Goal: Task Accomplishment & Management: Manage account settings

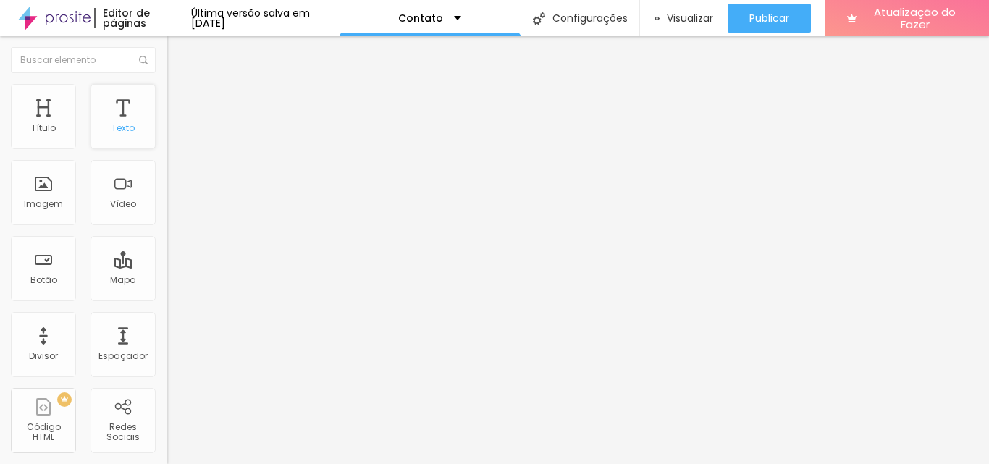
click at [117, 119] on div "Texto" at bounding box center [123, 116] width 65 height 65
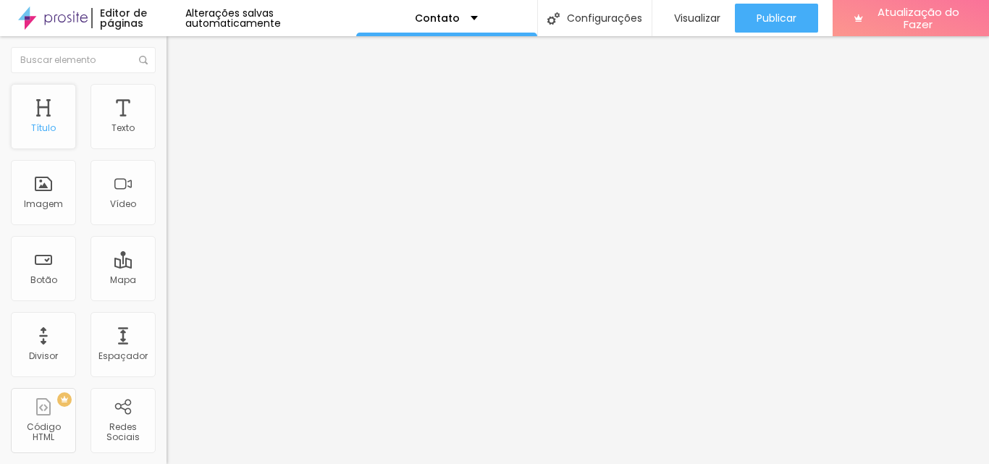
click at [54, 118] on div "Título" at bounding box center [43, 116] width 65 height 65
click at [167, 183] on img at bounding box center [172, 178] width 10 height 10
click at [167, 227] on span "Original" at bounding box center [184, 220] width 35 height 12
click at [203, 235] on font "16:9" at bounding box center [211, 229] width 17 height 12
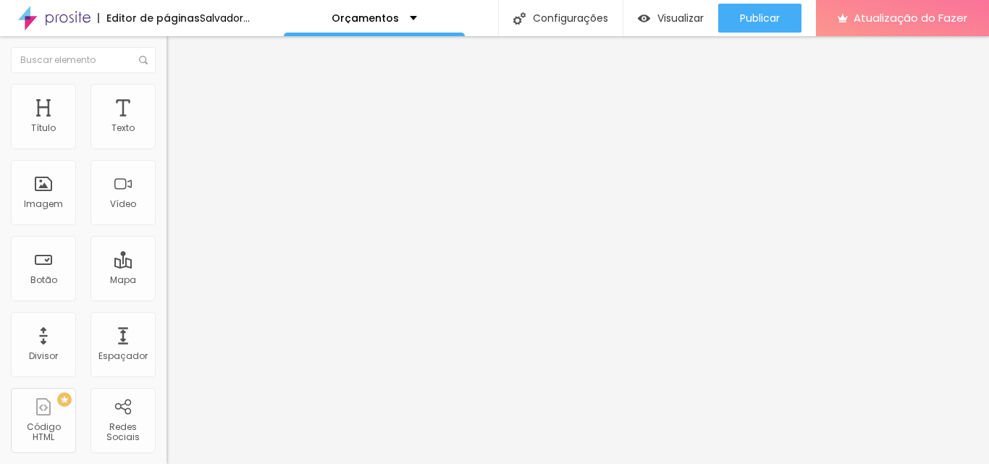
click at [167, 249] on font "Padrão" at bounding box center [183, 243] width 33 height 12
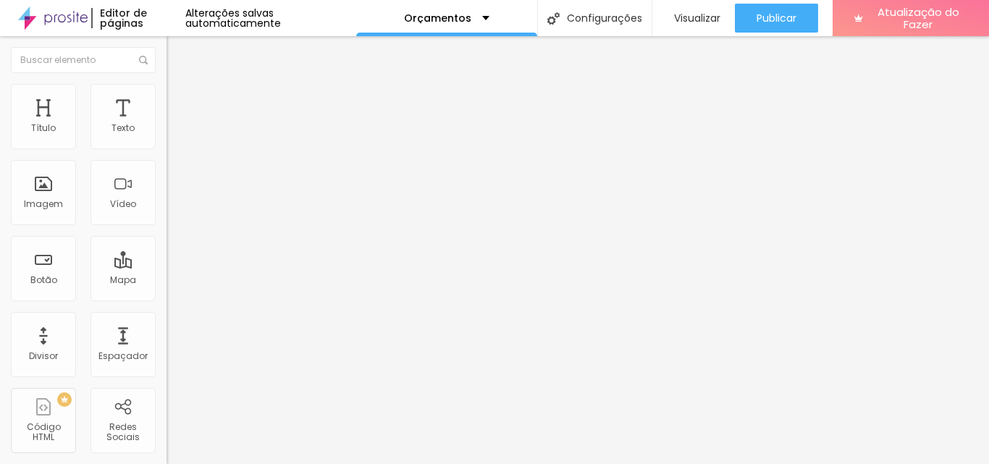
scroll to position [70, 0]
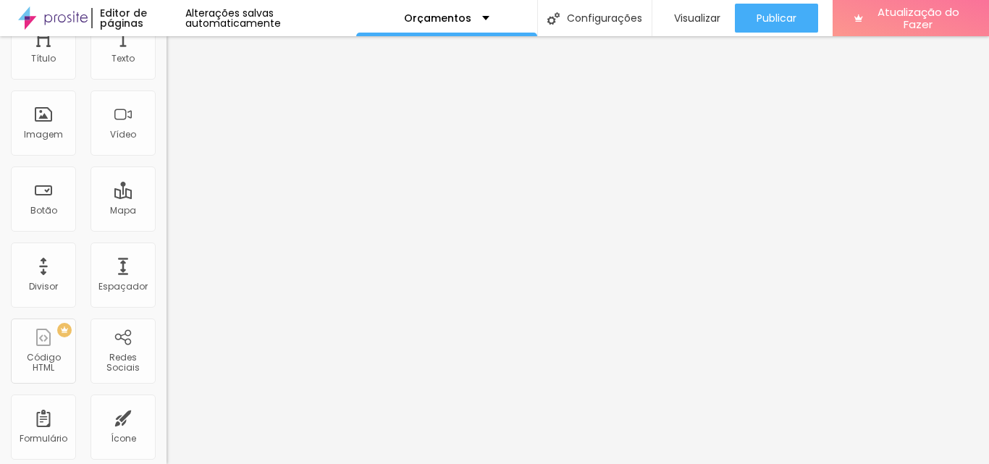
click at [167, 188] on font "Quadrado" at bounding box center [190, 182] width 47 height 12
click at [167, 166] on font "Cinema" at bounding box center [185, 159] width 36 height 12
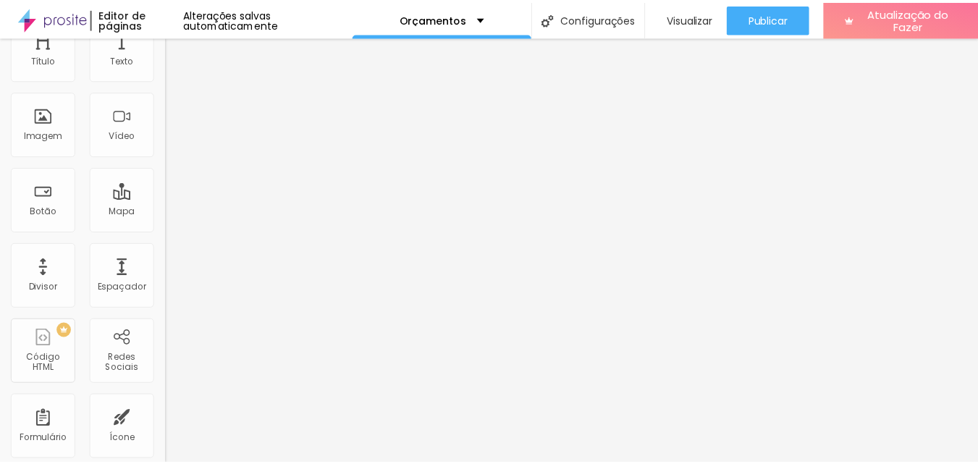
scroll to position [0, 0]
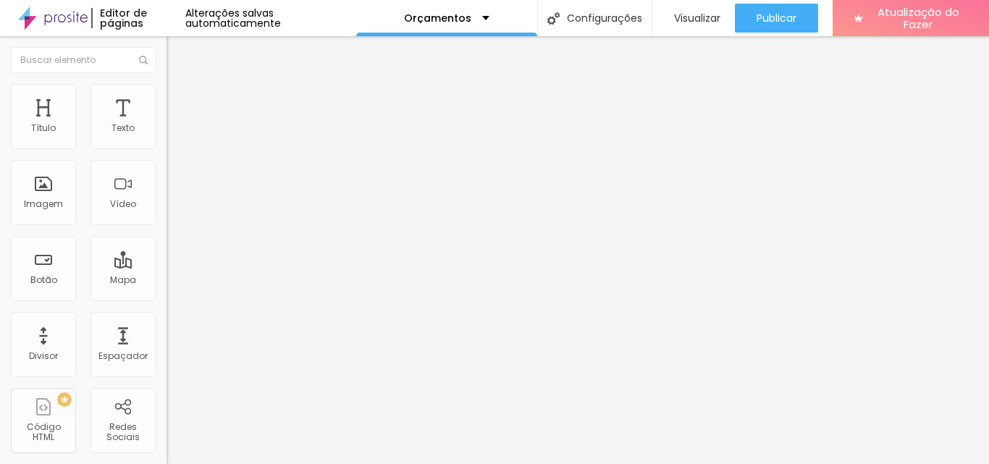
click at [175, 125] on font "Trocar imagem" at bounding box center [210, 118] width 70 height 12
click at [114, 130] on font "Texto" at bounding box center [123, 128] width 23 height 12
click at [172, 210] on icon "button" at bounding box center [176, 205] width 9 height 9
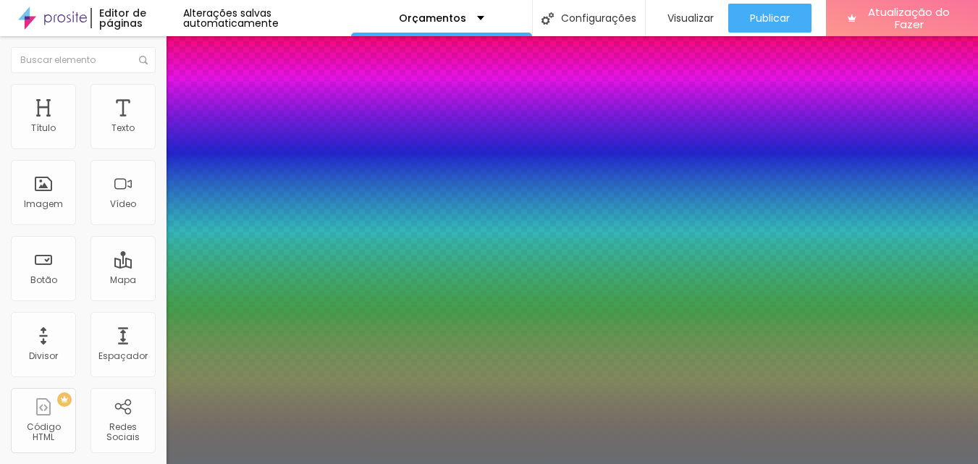
type input "1"
type input "0.5"
type input "68"
type input "1"
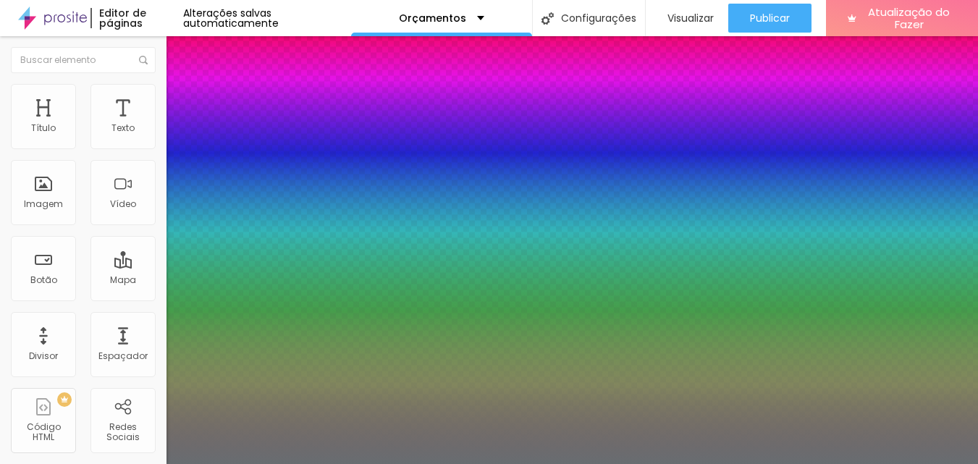
type input "0.5"
type input "70"
type input "1"
type input "0.5"
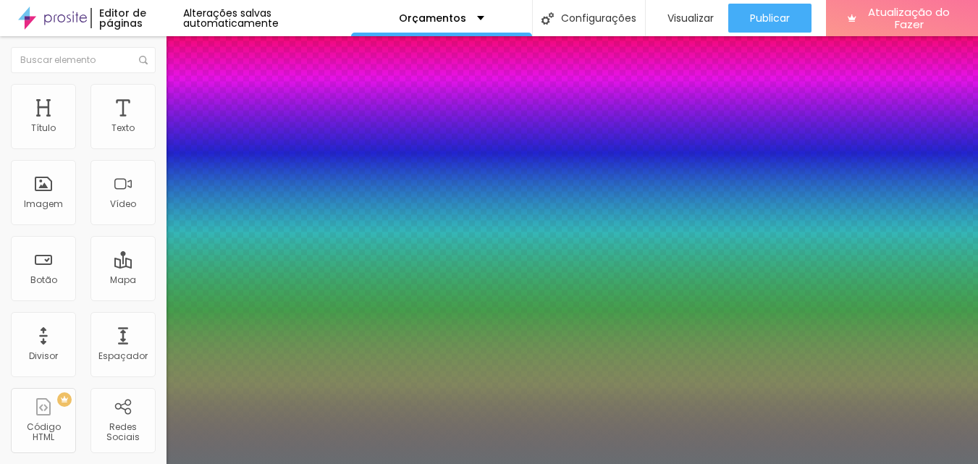
type input "73"
type input "1"
type input "0.5"
type input "79"
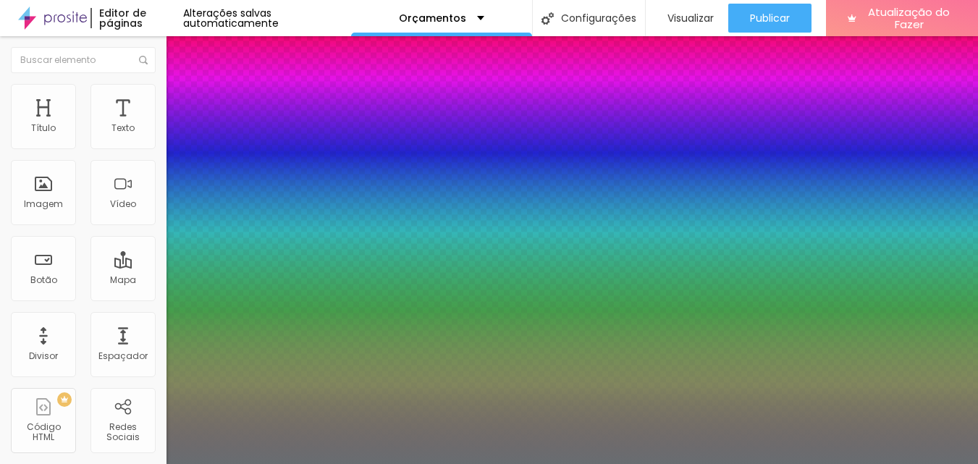
type input "79"
type input "1"
type input "0.5"
type input "1"
type input "0.5"
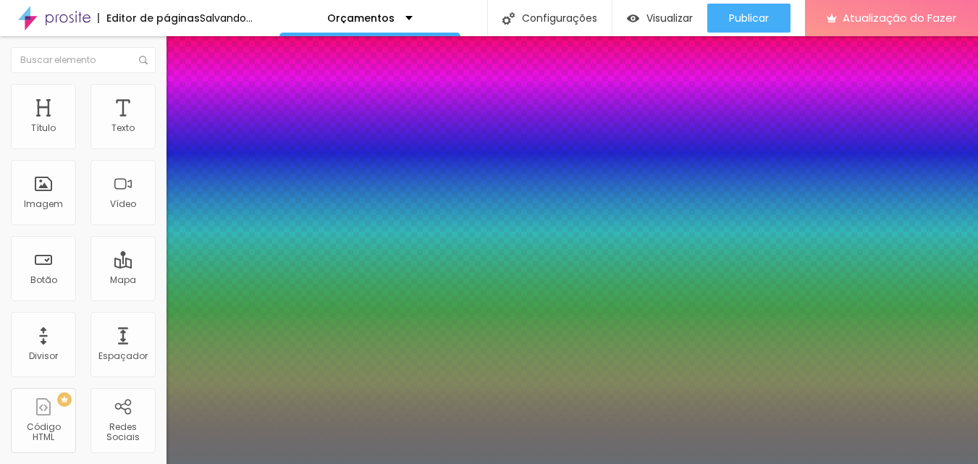
drag, startPoint x: 237, startPoint y: 408, endPoint x: 266, endPoint y: 408, distance: 29.0
type input "79"
type input "1"
type input "0.5"
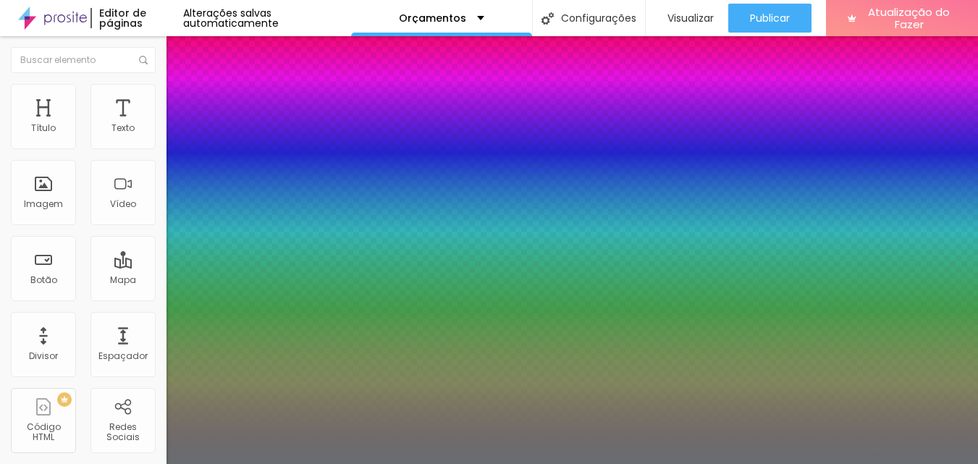
click at [736, 463] on div at bounding box center [489, 464] width 978 height 0
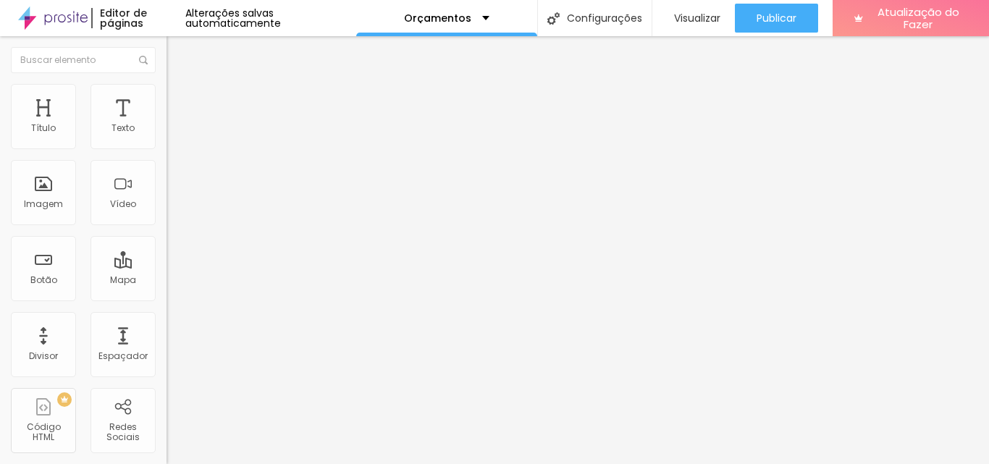
click at [172, 210] on icon "button" at bounding box center [176, 205] width 9 height 9
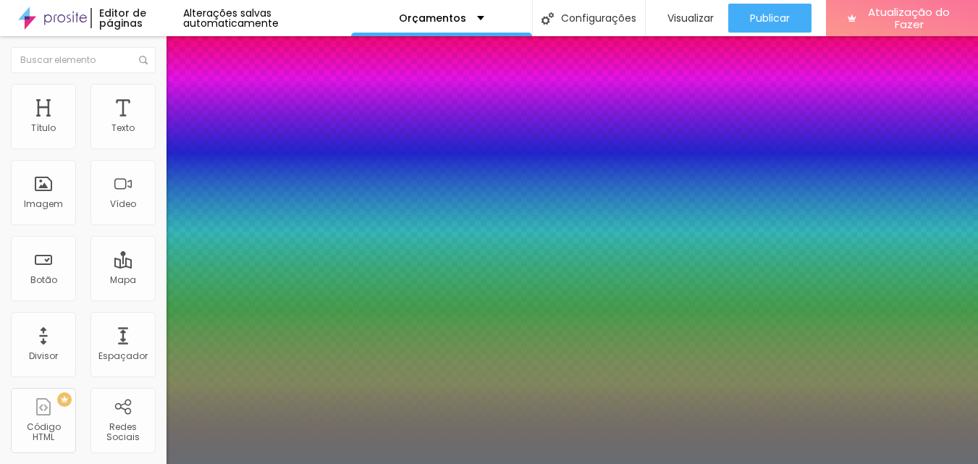
type input "1"
type input "0.5"
type input "0.4"
type input "1"
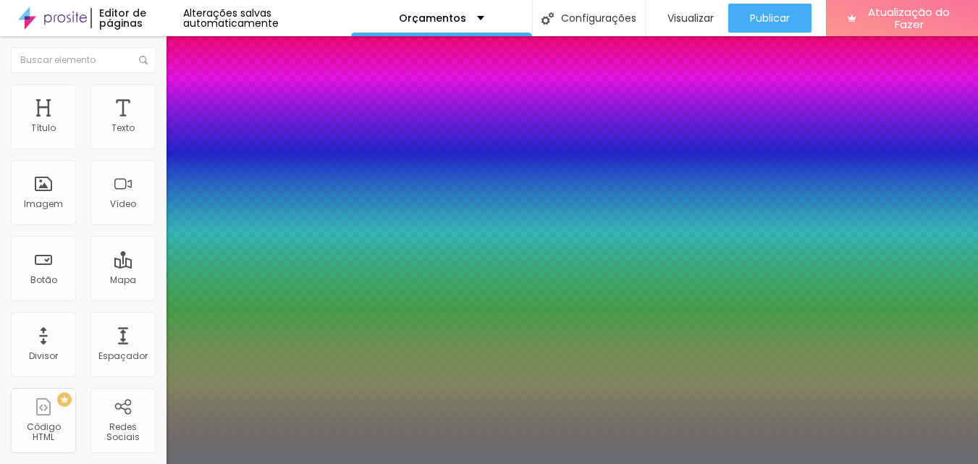
type input "0.5"
type input "1.1"
type input "1"
type input "0.5"
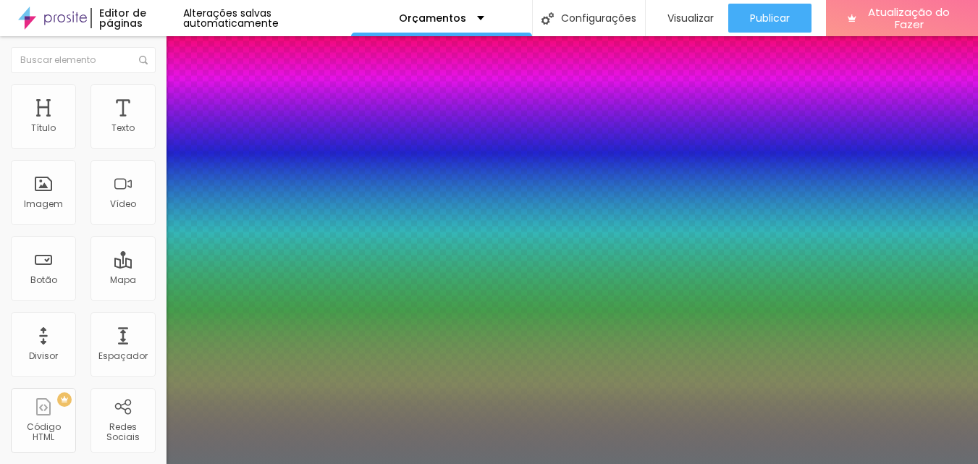
type input "1.3"
type input "1"
type input "0.5"
type input "1.7"
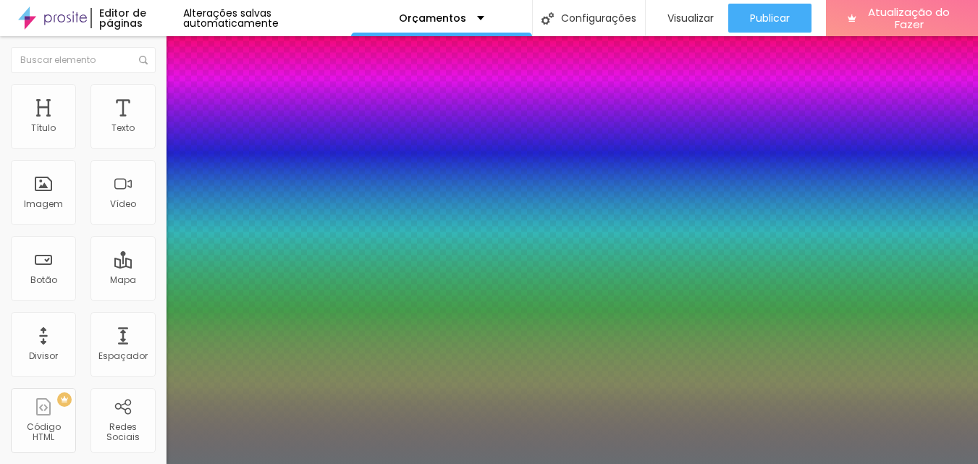
type input "1.7"
type input "1"
type input "0.5"
type input "2.2"
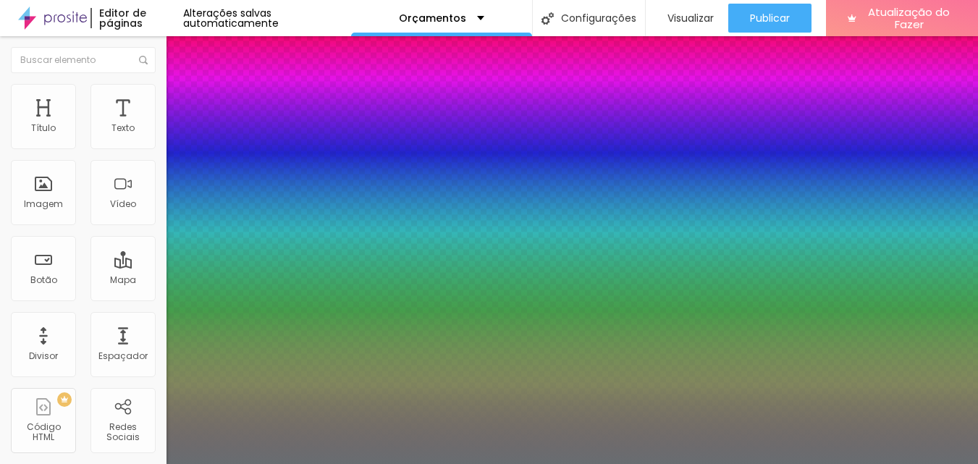
type input "1"
type input "0.5"
type input "3"
type input "1"
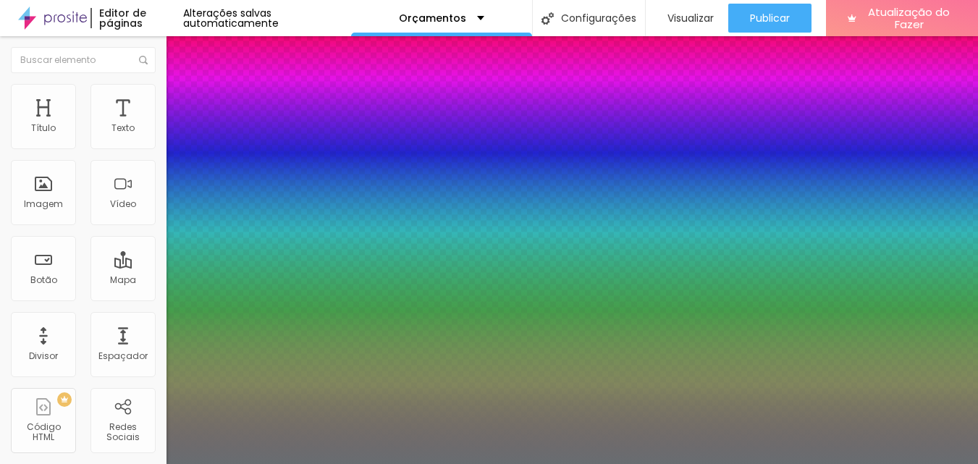
type input "0.5"
type input "4.1"
type input "1"
type input "0.5"
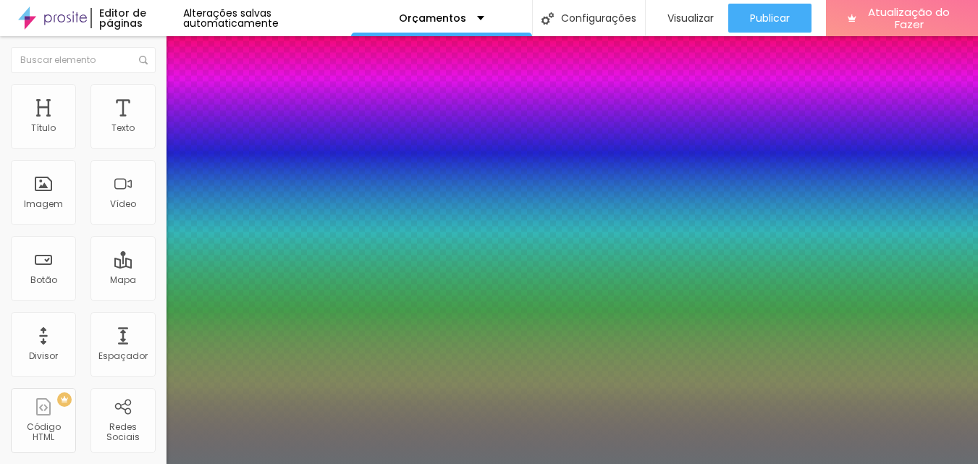
type input "4.4"
type input "1"
type input "0.5"
type input "5"
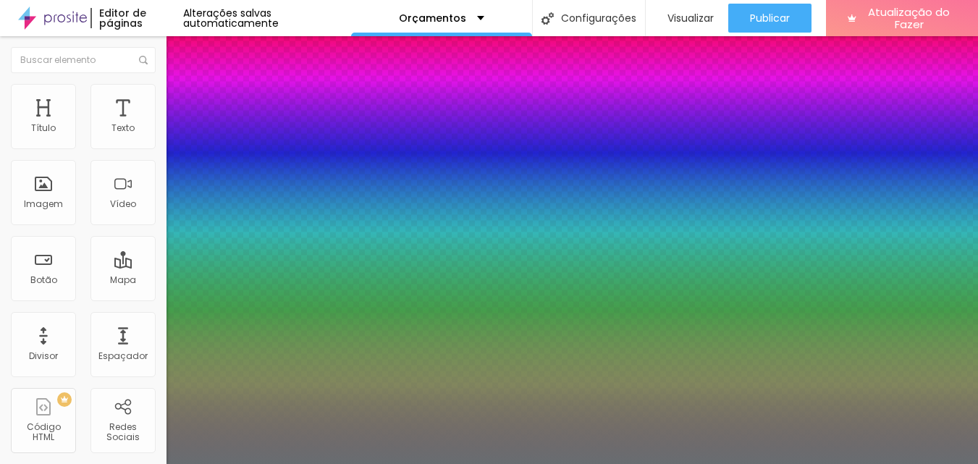
type input "5"
type input "1"
type input "0.5"
type input "5.1"
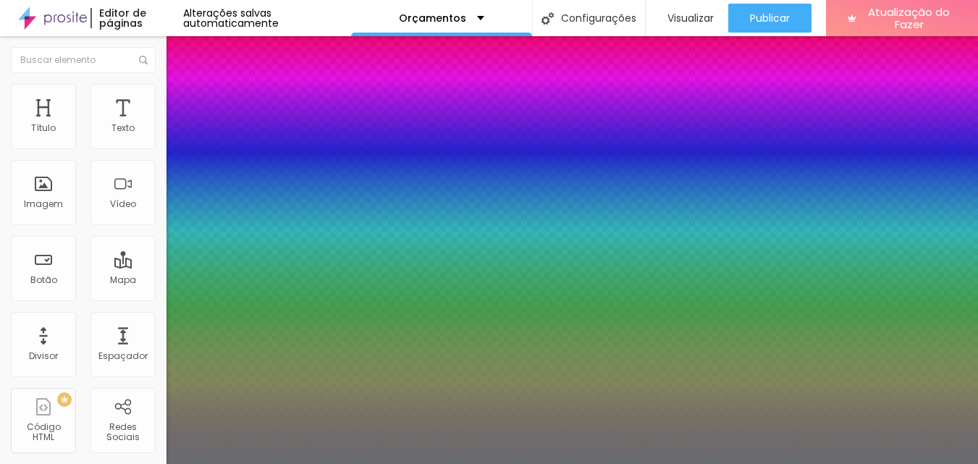
type input "1"
type input "0.5"
type input "1"
type input "0.5"
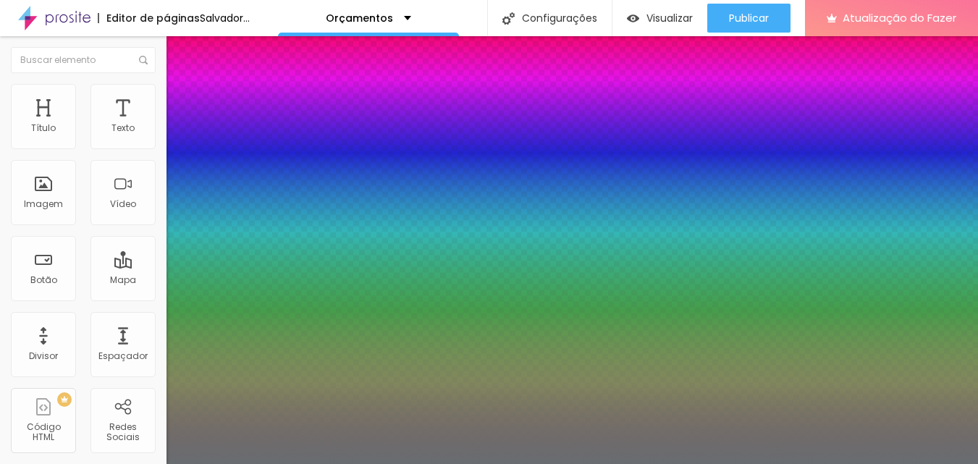
drag, startPoint x: 184, startPoint y: 442, endPoint x: 239, endPoint y: 443, distance: 55.0
type input "5.1"
type input "1"
type input "0.5"
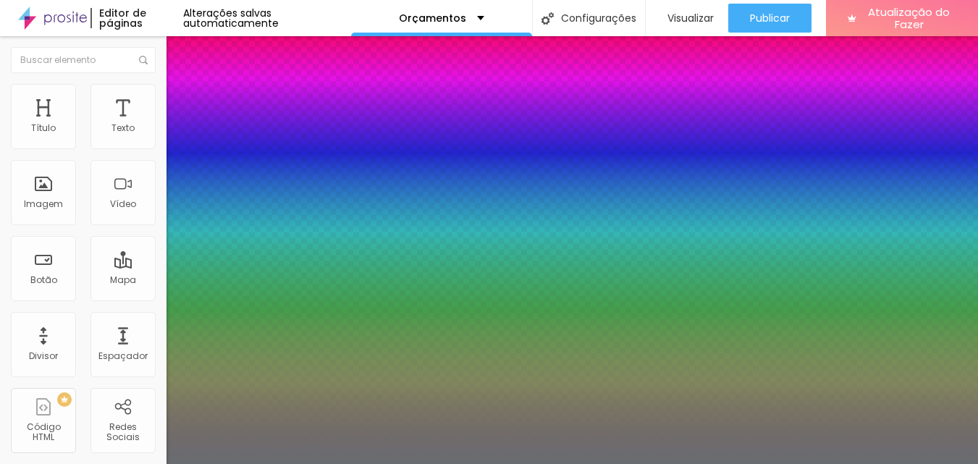
drag, startPoint x: 38, startPoint y: 345, endPoint x: 54, endPoint y: 344, distance: 15.3
click at [38, 463] on div at bounding box center [489, 464] width 978 height 0
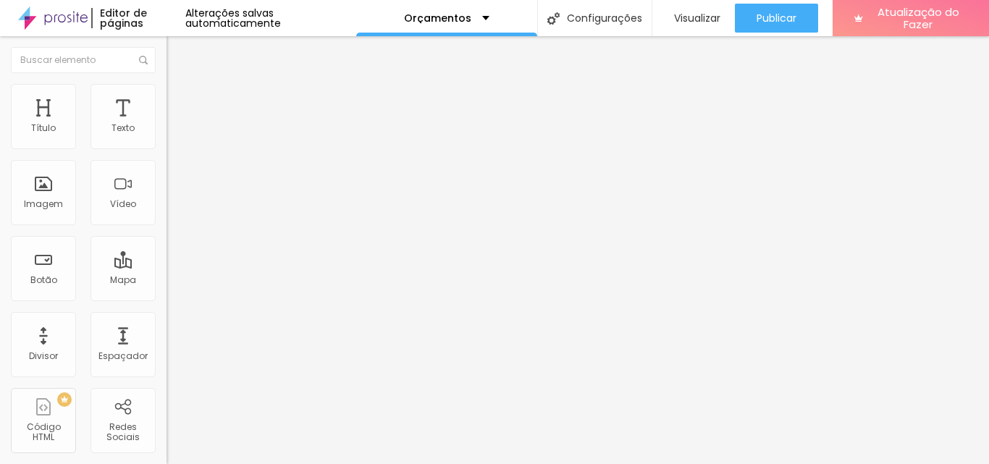
click at [172, 258] on icon "button" at bounding box center [176, 254] width 9 height 9
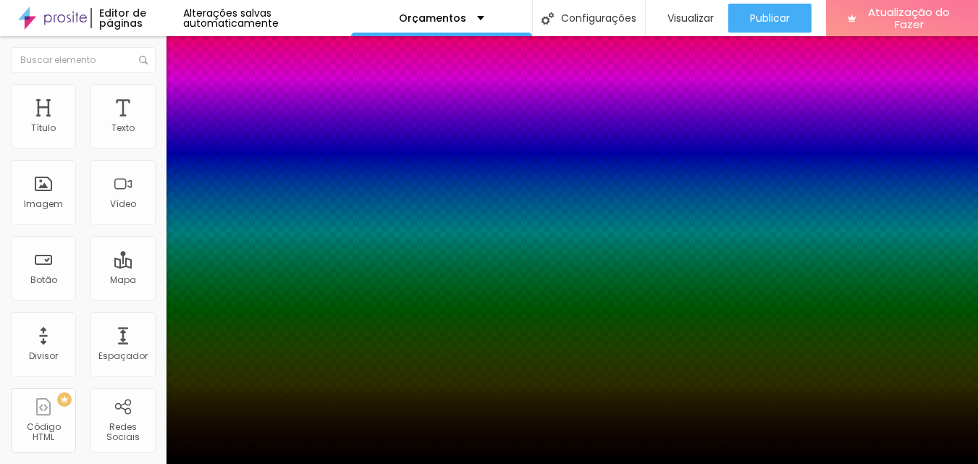
click at [251, 463] on div at bounding box center [489, 473] width 978 height 0
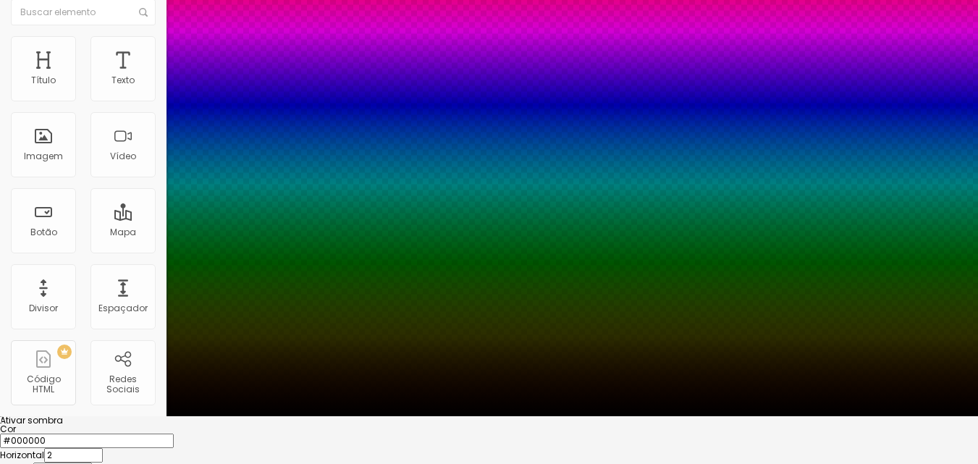
scroll to position [72, 0]
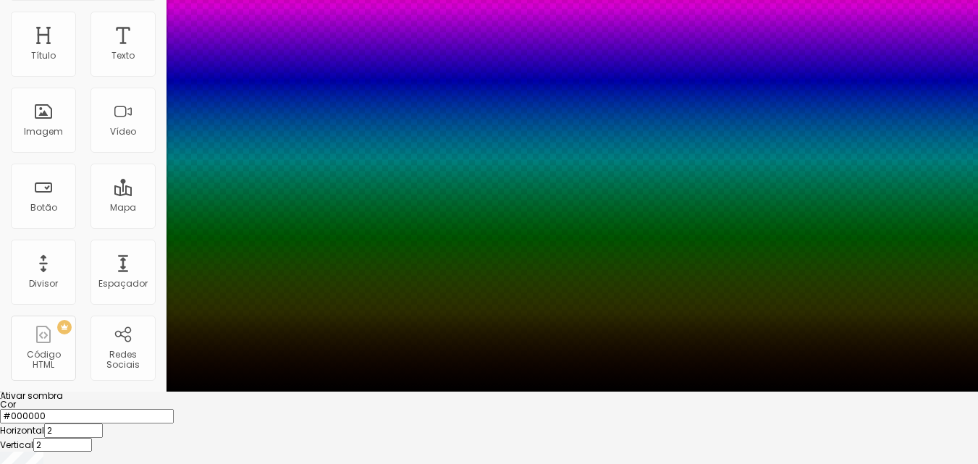
type input "46"
type input "48"
type input "1"
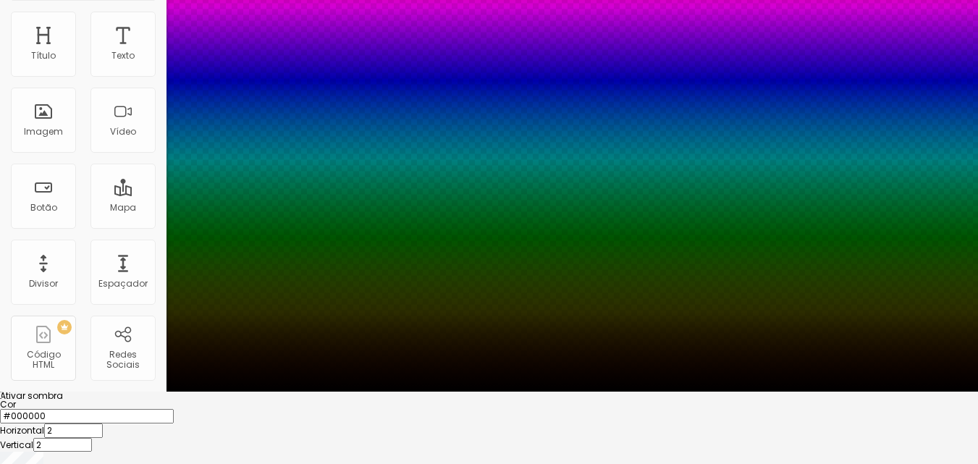
type input "1"
type input "0"
drag, startPoint x: 242, startPoint y: 426, endPoint x: 216, endPoint y: 432, distance: 26.6
type input "0"
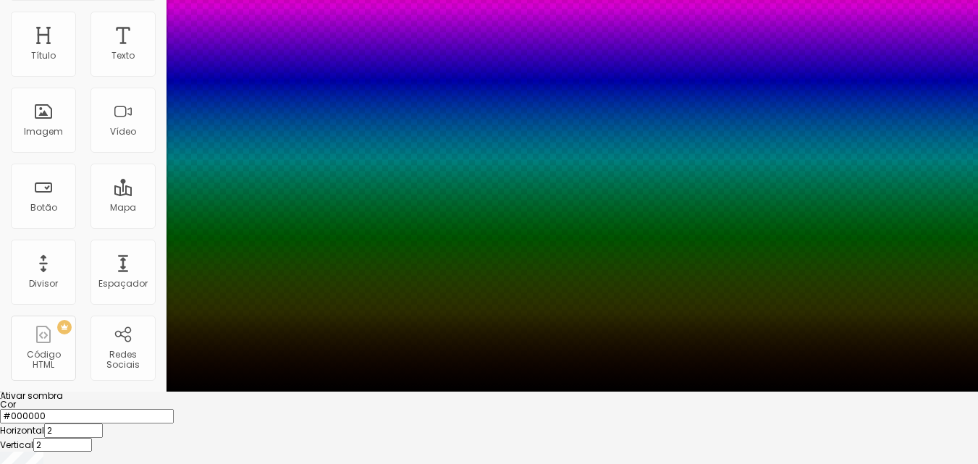
click at [219, 409] on div at bounding box center [489, 409] width 978 height 0
click at [232, 367] on div at bounding box center [489, 160] width 978 height 464
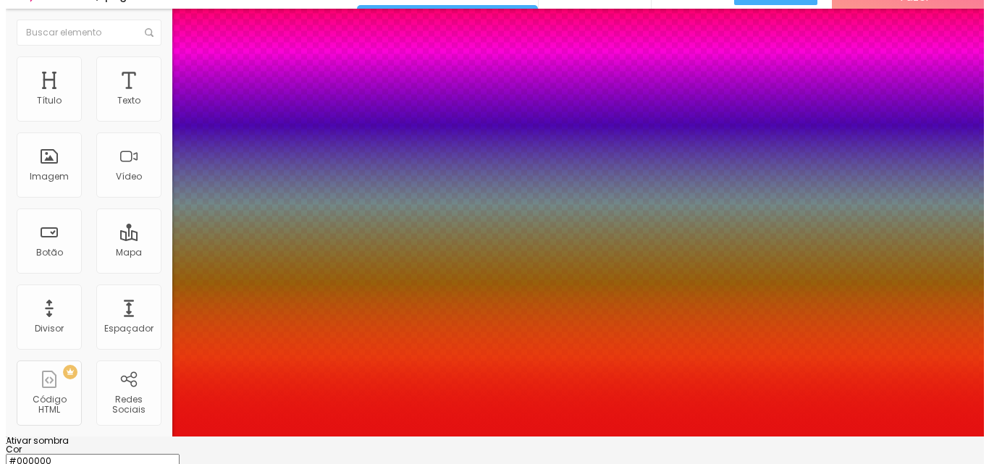
scroll to position [0, 0]
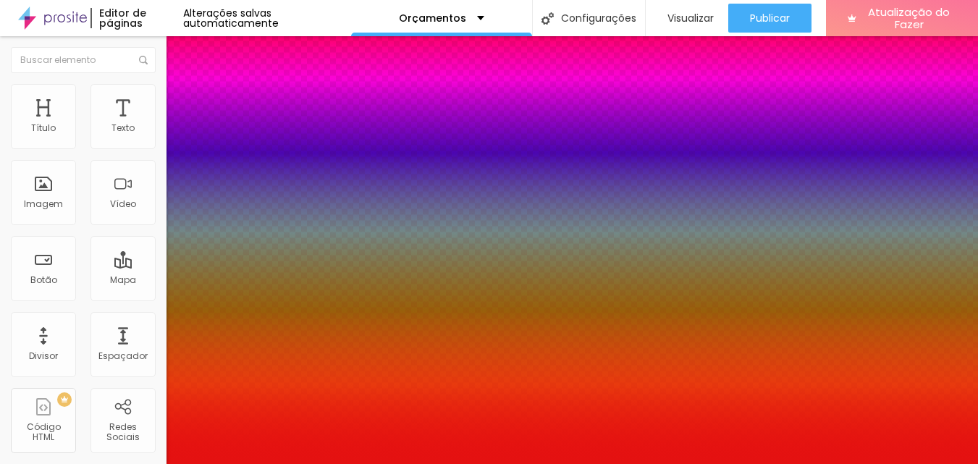
click at [128, 463] on div at bounding box center [489, 464] width 978 height 0
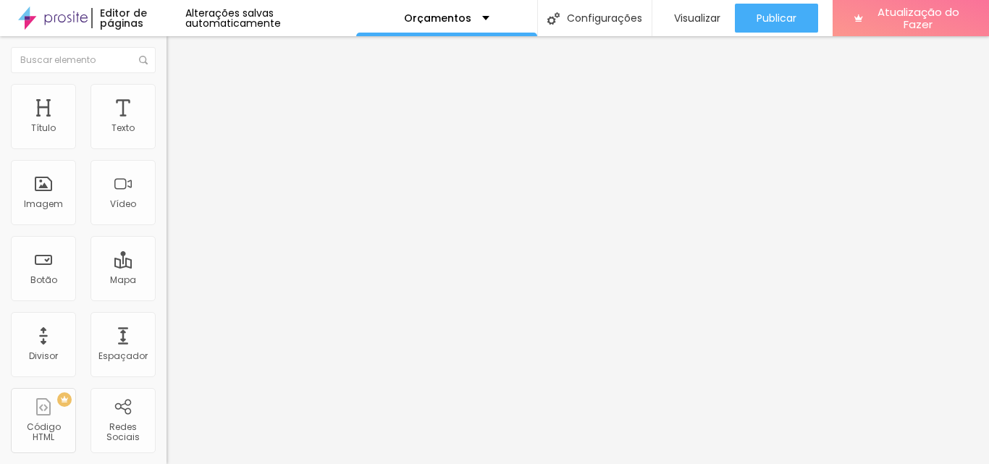
click at [180, 85] on font "Estilo" at bounding box center [191, 79] width 22 height 12
click at [180, 100] on font "Avançado" at bounding box center [204, 94] width 48 height 12
click at [167, 139] on button "button" at bounding box center [177, 131] width 20 height 15
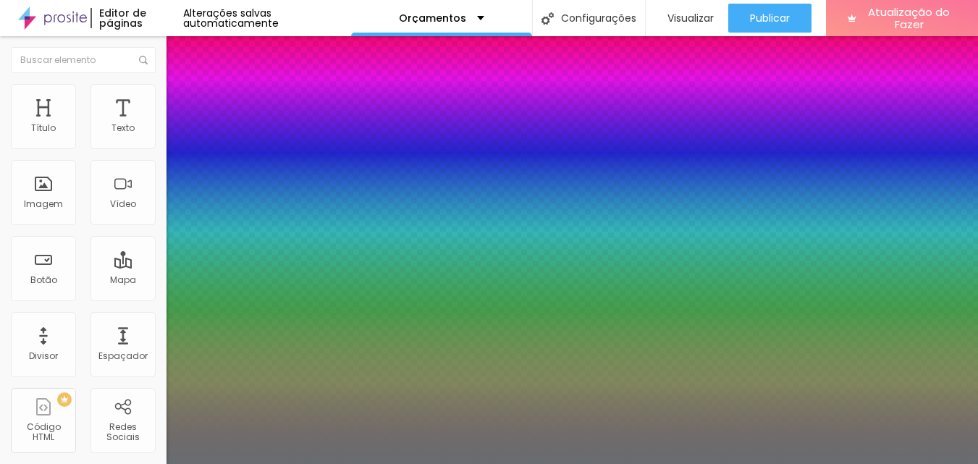
type input "1"
type input "1.4"
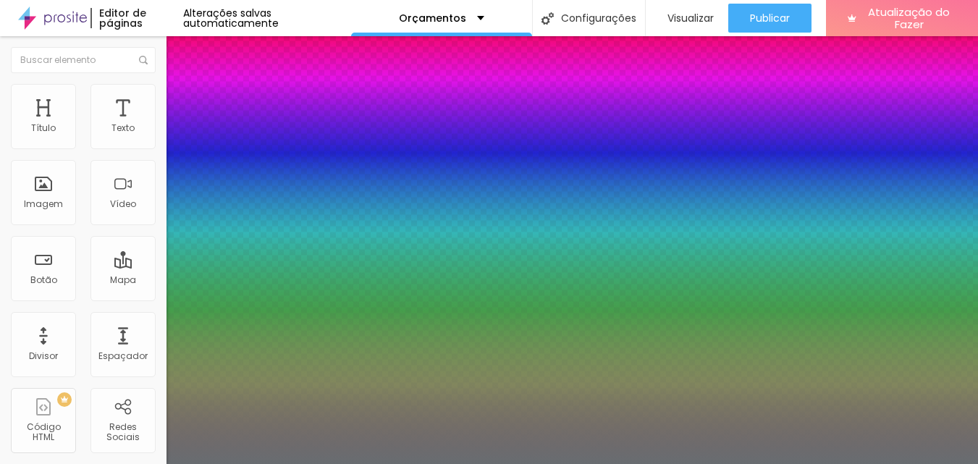
type input "1"
type input "1.7"
type input "1"
type input "1.8"
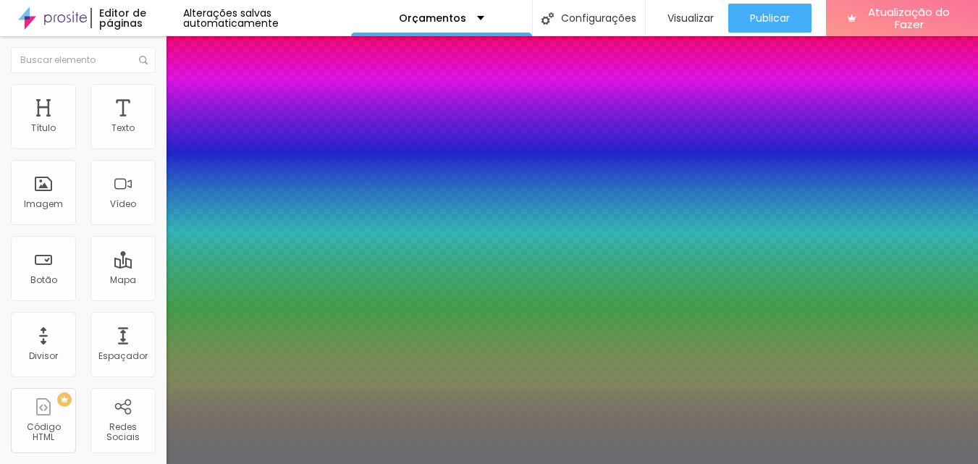
type input "1.8"
type input "1"
type input "1.6"
drag, startPoint x: 251, startPoint y: 351, endPoint x: 265, endPoint y: 349, distance: 13.9
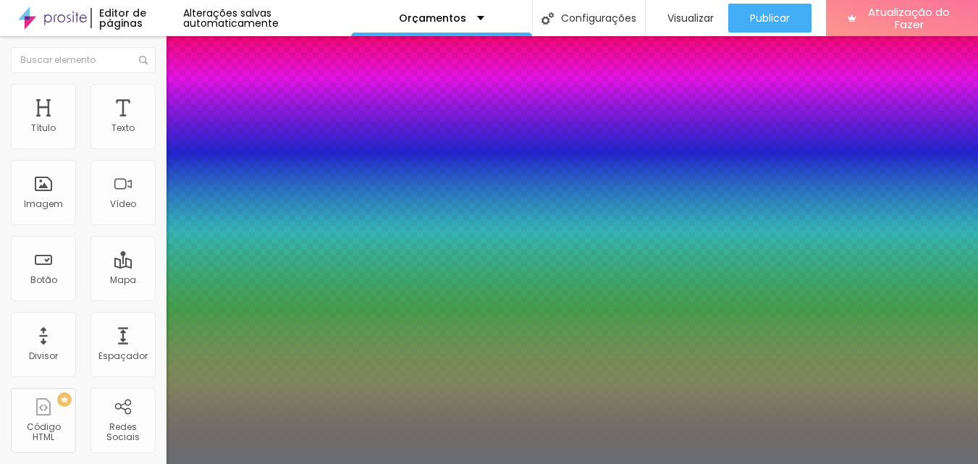
type input "1.6"
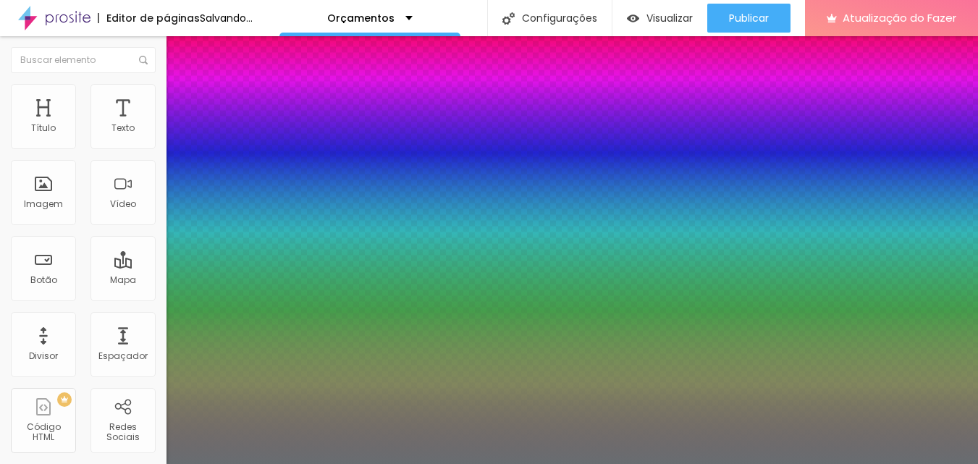
type input "13"
type input "27"
type input "28"
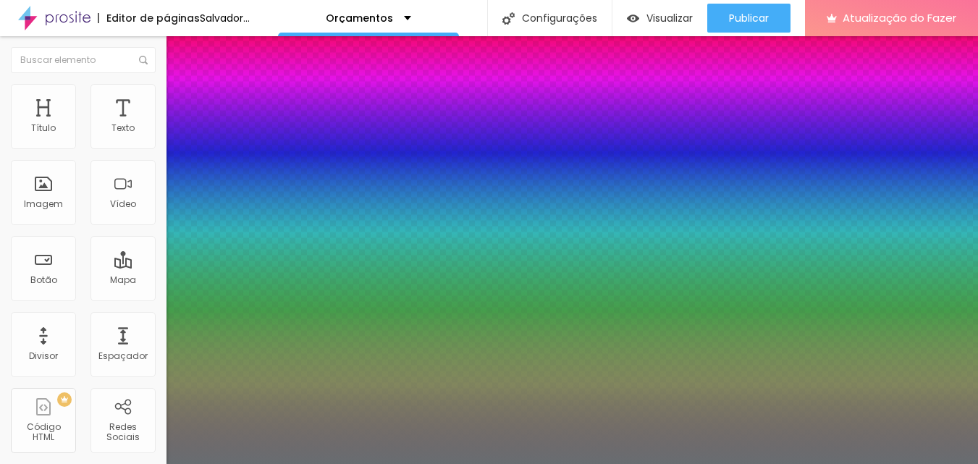
type input "28"
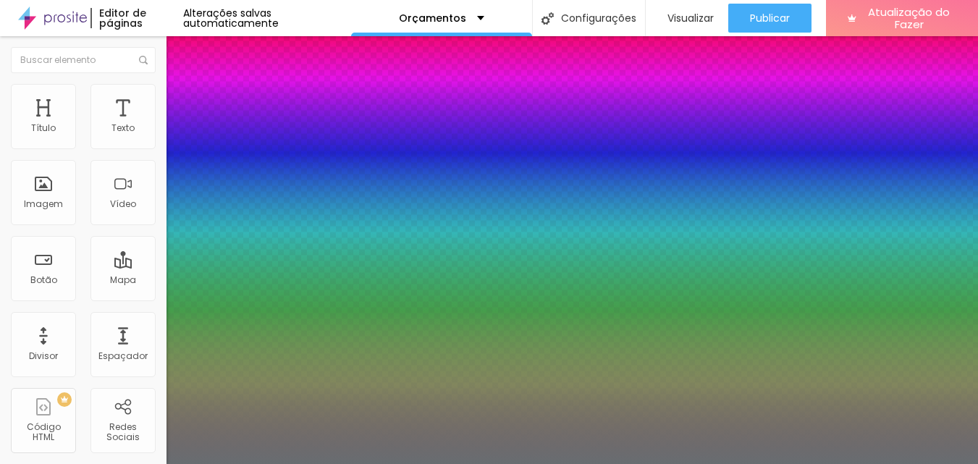
type input "16"
type input "7"
type input "5"
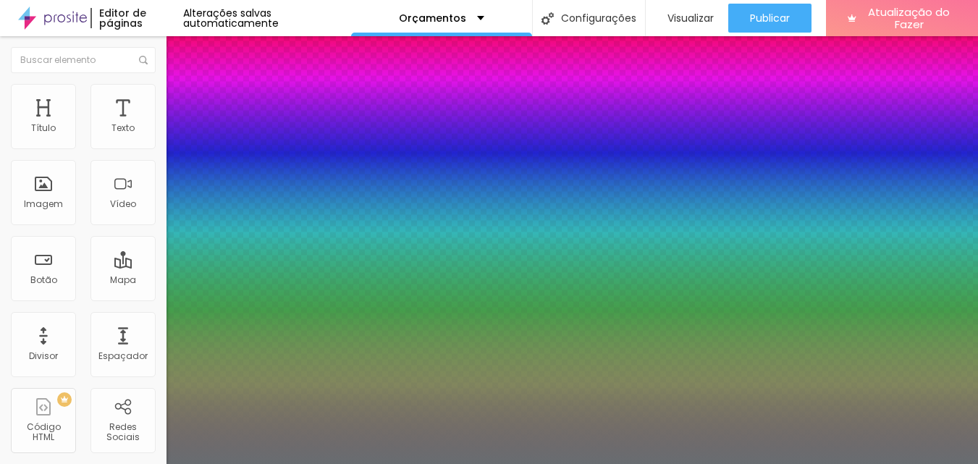
type input "5"
type input "3"
type input "1"
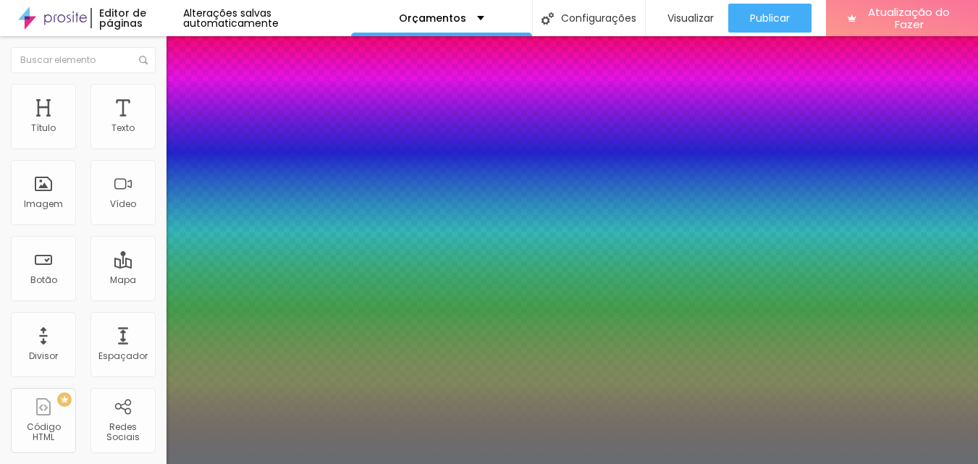
type input "0"
drag, startPoint x: 187, startPoint y: 314, endPoint x: 172, endPoint y: 313, distance: 14.5
type input "0"
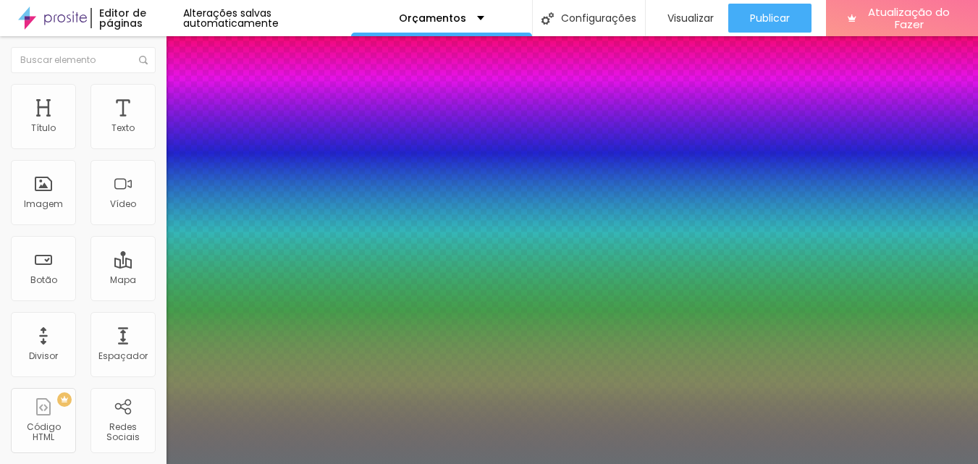
type input "0.8"
drag, startPoint x: 183, startPoint y: 282, endPoint x: 195, endPoint y: 284, distance: 12.4
type input "0.8"
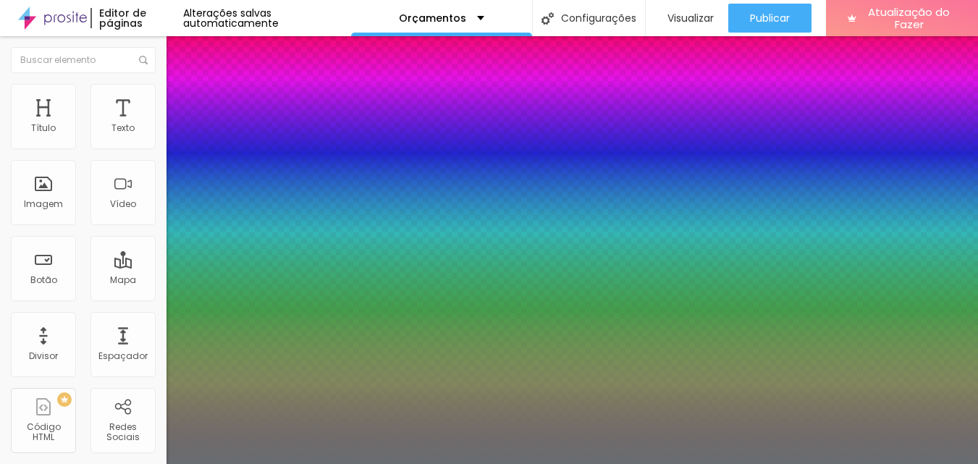
type input "14"
type input "13"
type input "16"
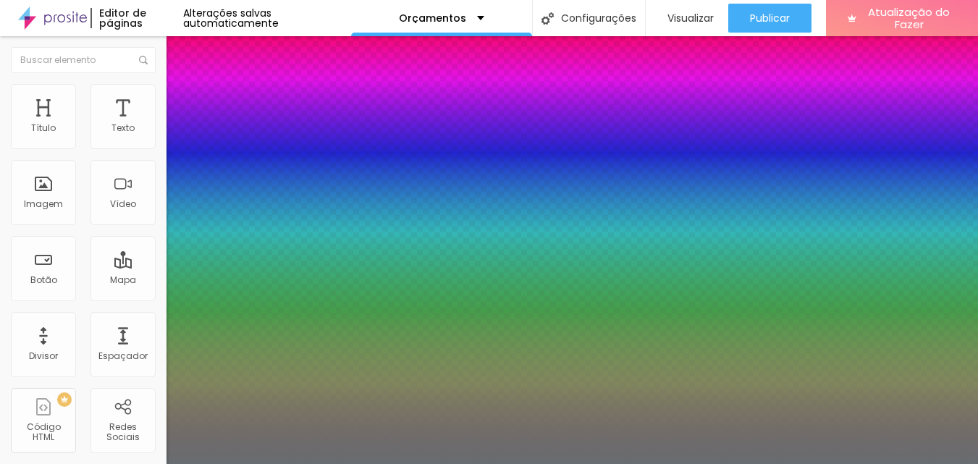
type input "16"
type input "17"
type input "18"
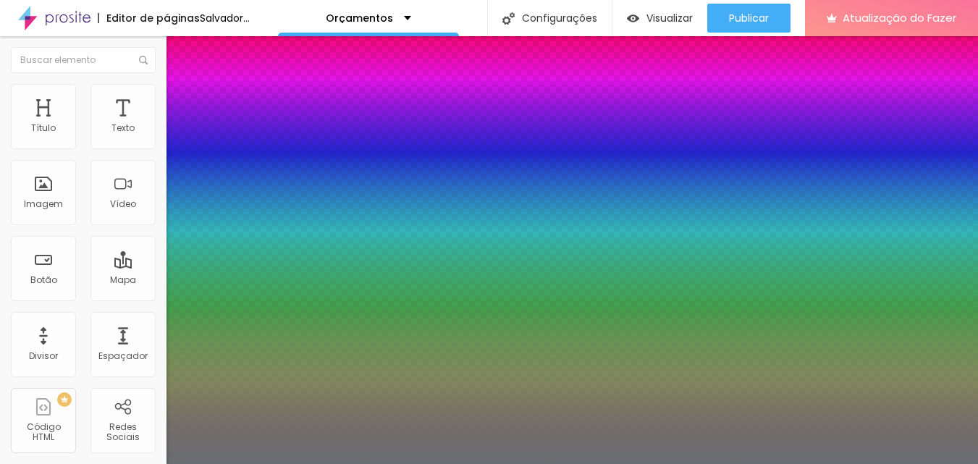
type input "18"
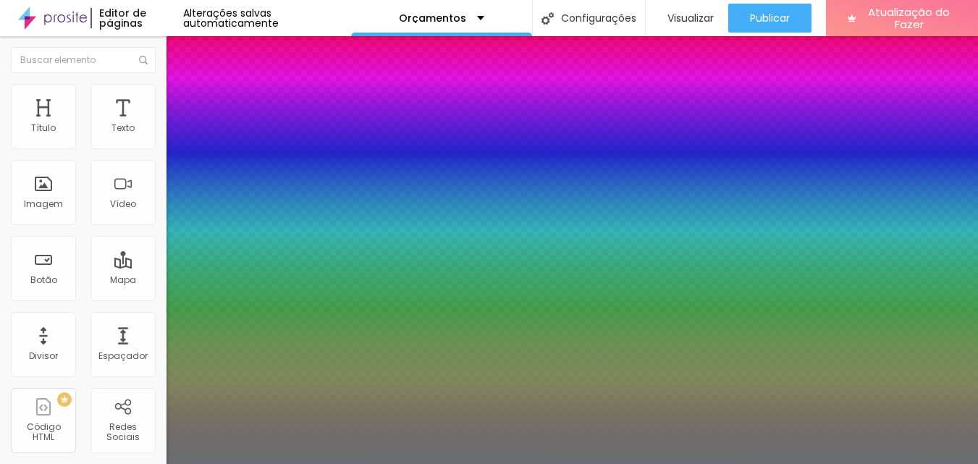
click at [405, 463] on div at bounding box center [489, 464] width 978 height 0
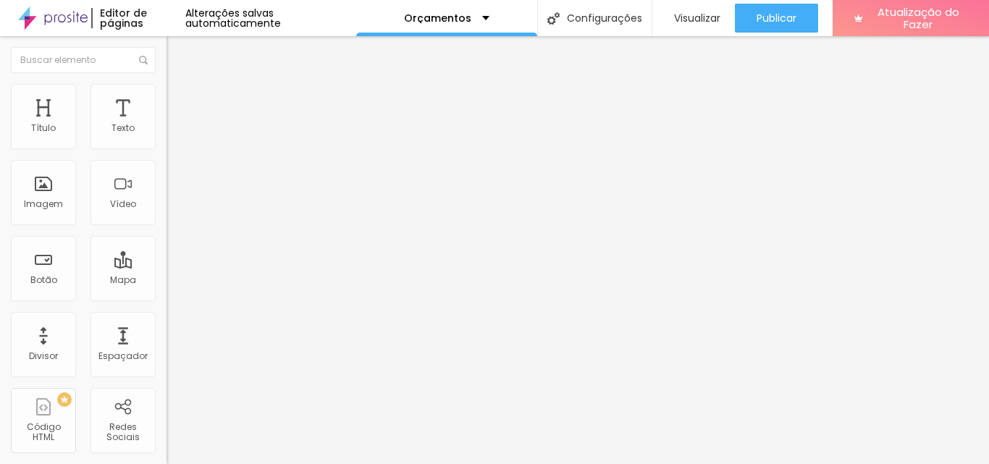
click at [175, 125] on font "Trocar imagem" at bounding box center [210, 118] width 70 height 12
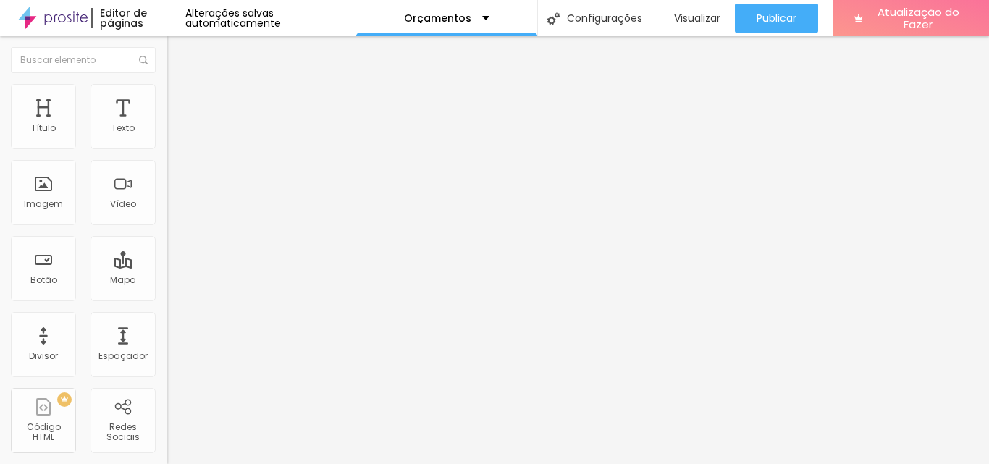
click at [175, 125] on font "Trocar imagem" at bounding box center [210, 118] width 70 height 12
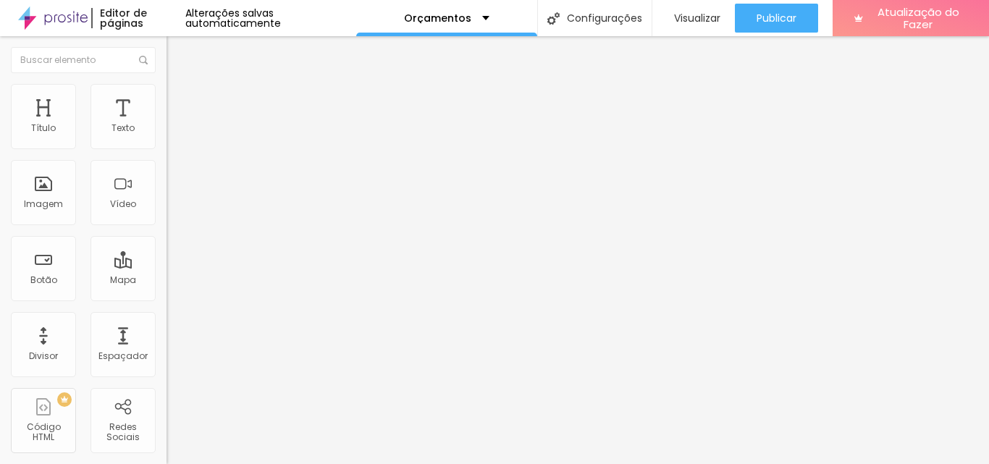
click at [175, 125] on font "Trocar imagem" at bounding box center [210, 118] width 70 height 12
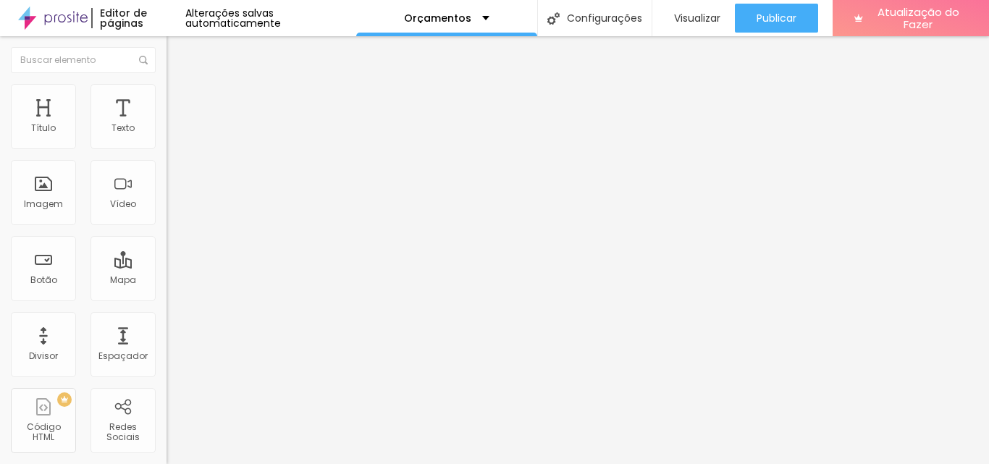
type input "17"
type input "18"
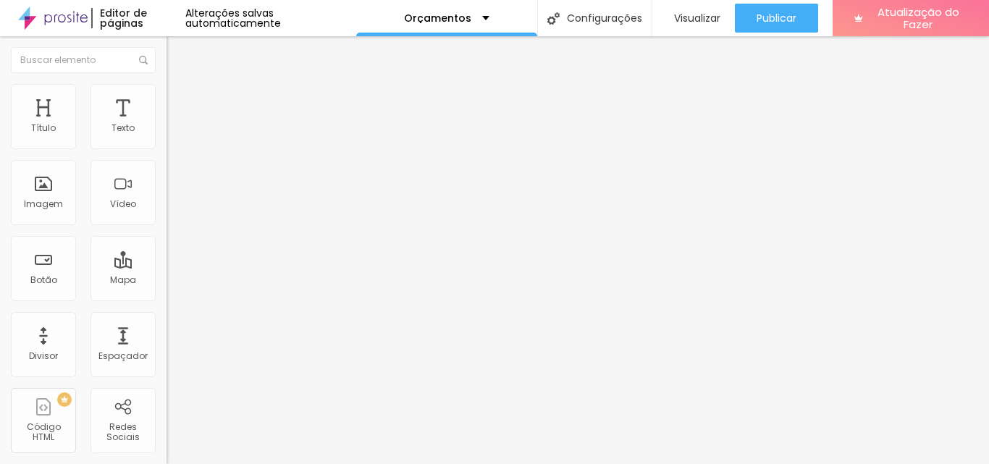
type input "19"
type input "20"
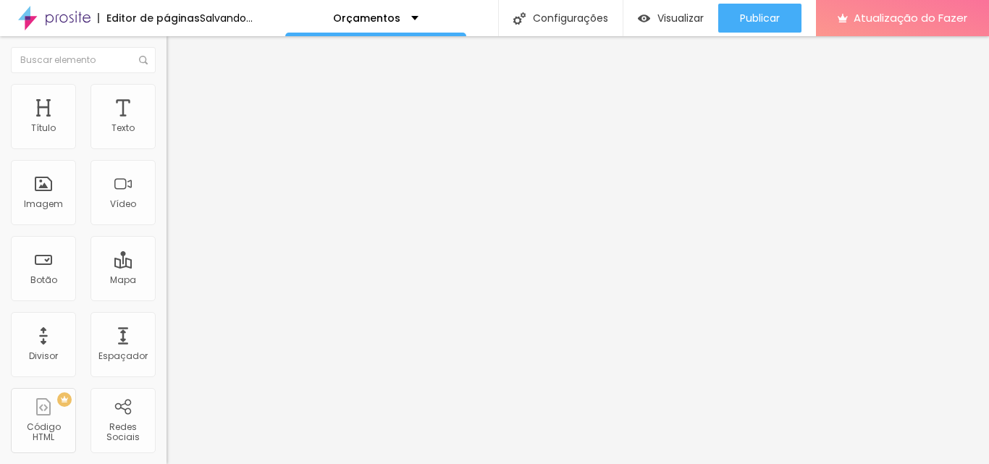
drag, startPoint x: 62, startPoint y: 143, endPoint x: 78, endPoint y: 145, distance: 16.7
type input "20"
click at [167, 266] on input "range" at bounding box center [213, 272] width 93 height 12
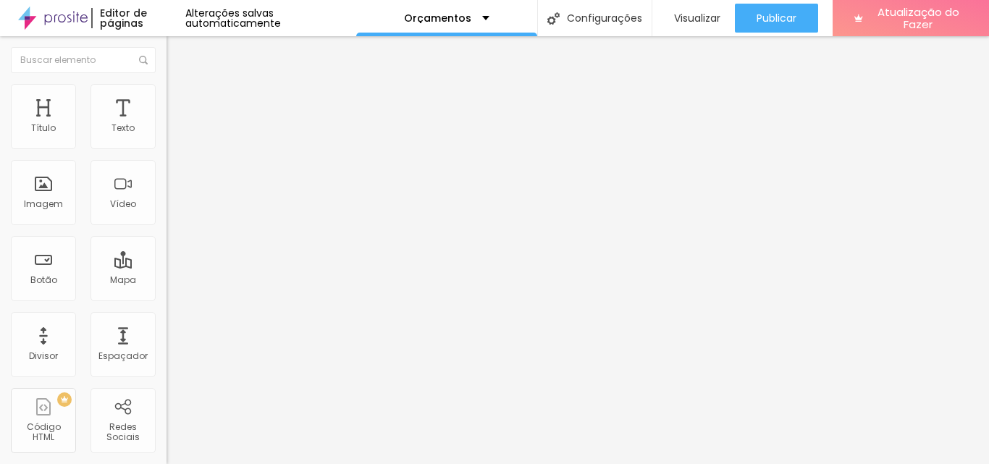
type input "0.5"
type input "1.5"
type input "2"
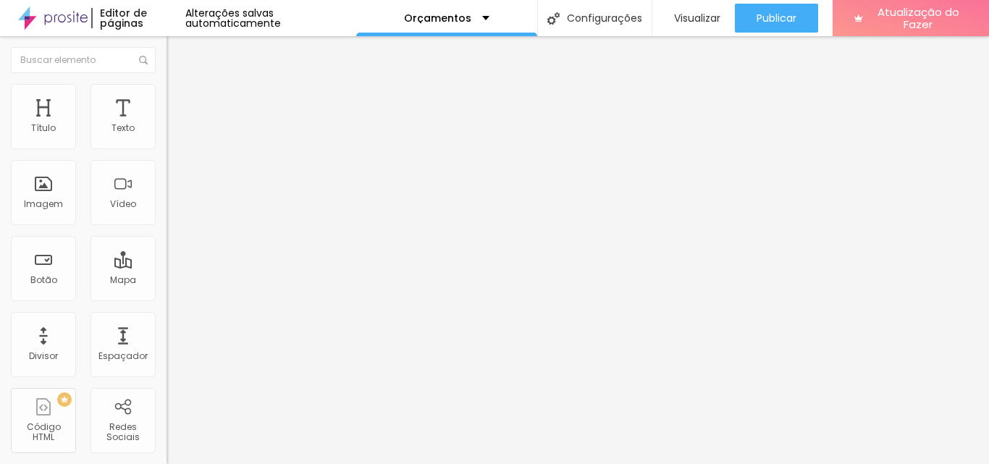
type input "2"
type input "2.1"
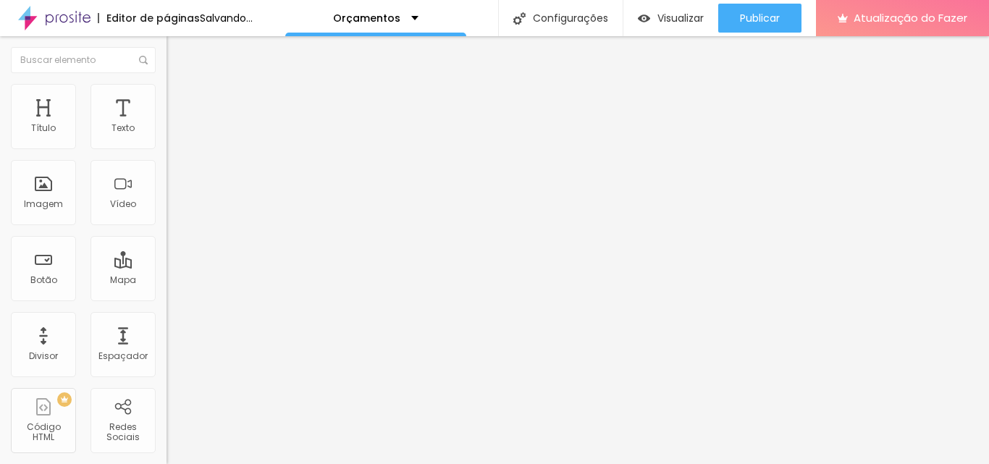
drag, startPoint x: 37, startPoint y: 168, endPoint x: 53, endPoint y: 168, distance: 15.9
type input "2.1"
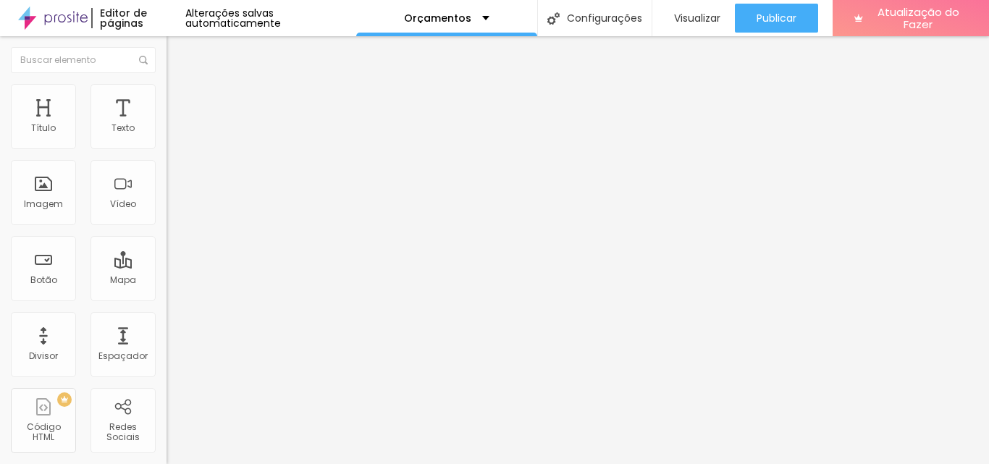
click at [180, 100] on font "Avançado" at bounding box center [204, 94] width 48 height 12
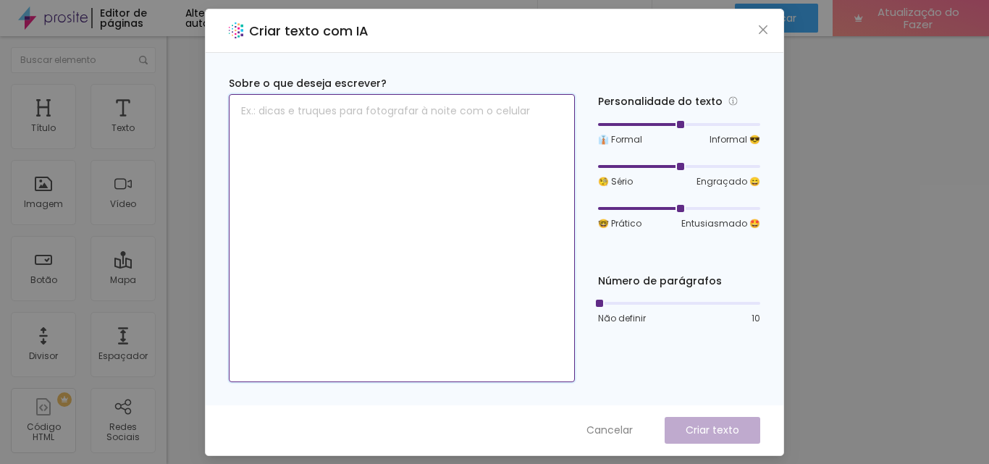
click at [401, 132] on textarea at bounding box center [402, 238] width 346 height 288
type textarea "r"
type textarea "RETRATOS"
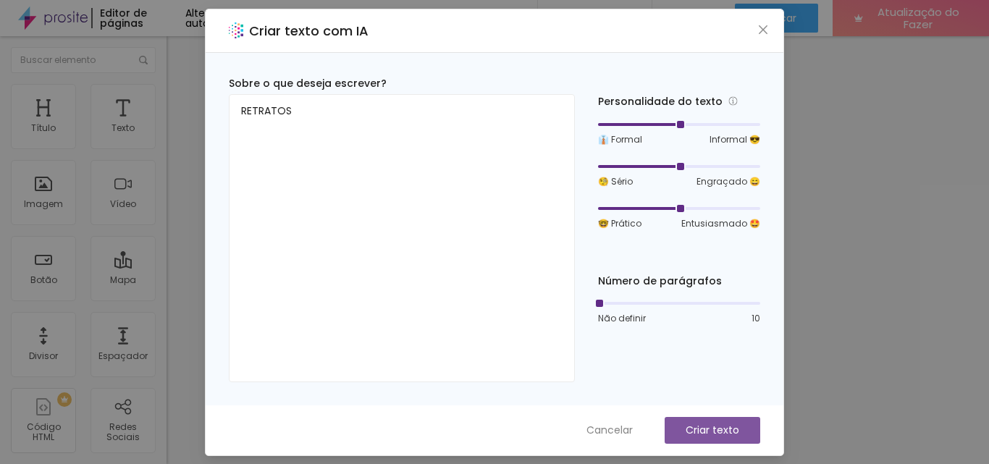
click at [718, 435] on font "Criar texto" at bounding box center [713, 430] width 54 height 14
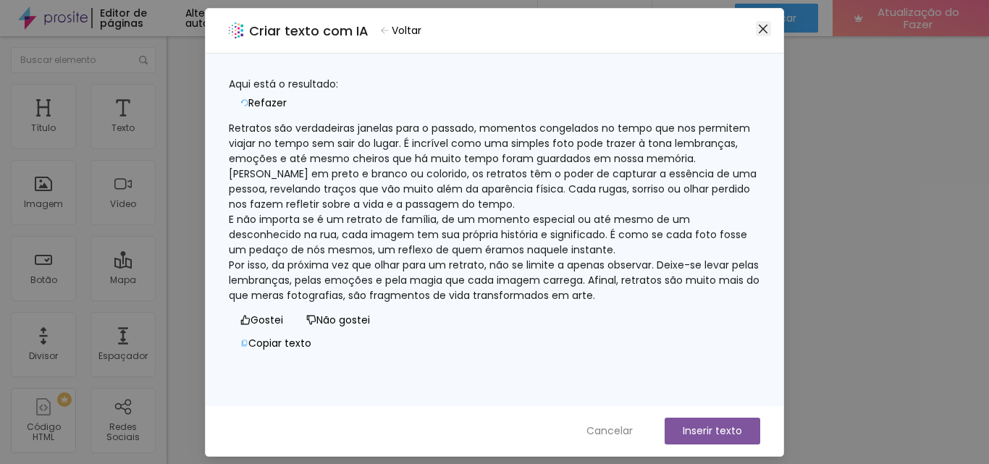
click at [760, 32] on icon "fechar" at bounding box center [763, 29] width 12 height 12
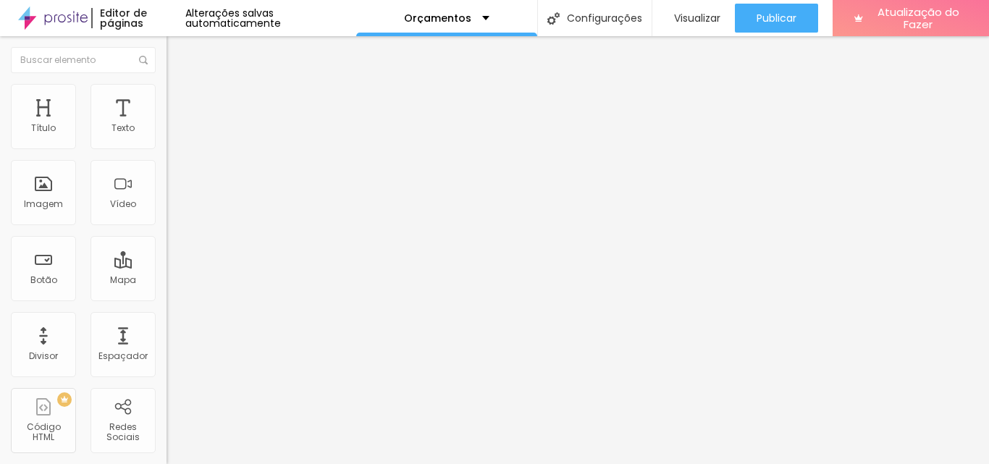
type input "1.1"
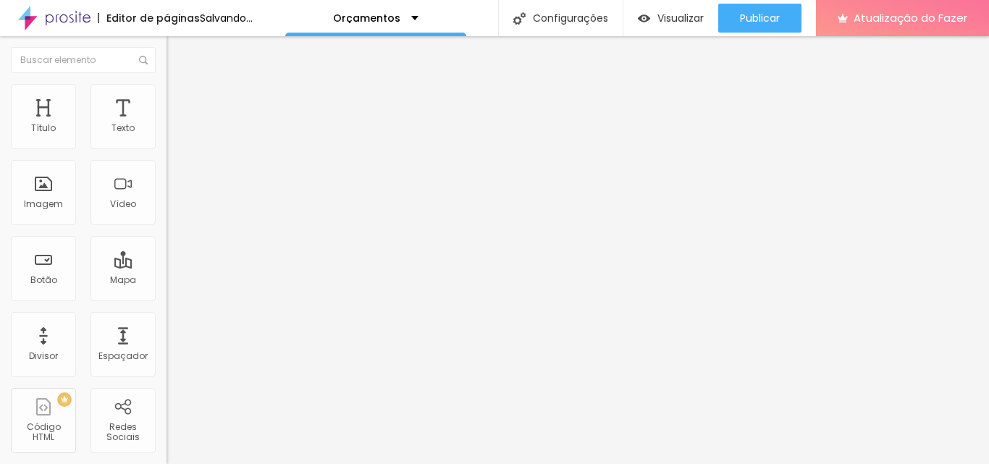
type input "1"
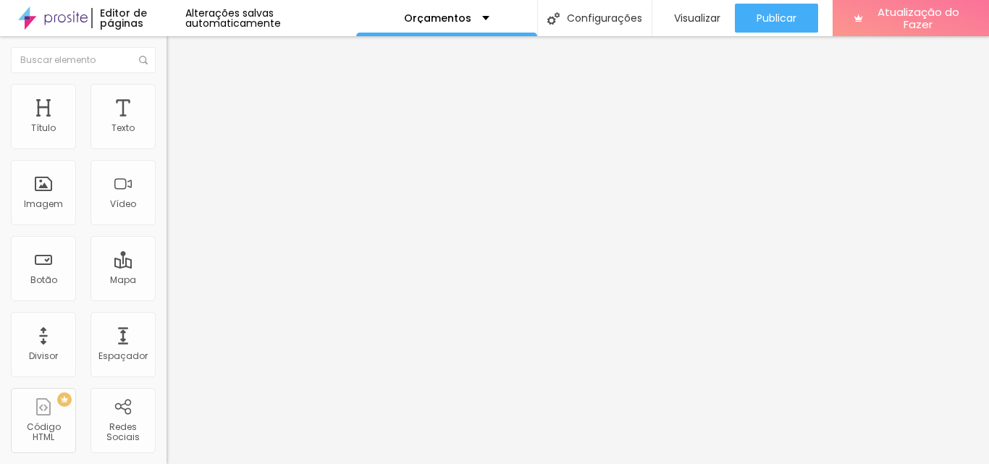
drag, startPoint x: 78, startPoint y: 198, endPoint x: 66, endPoint y: 197, distance: 12.3
type input "1"
click at [177, 57] on img "button" at bounding box center [183, 53] width 12 height 12
click at [175, 125] on font "Trocar imagem" at bounding box center [210, 118] width 70 height 12
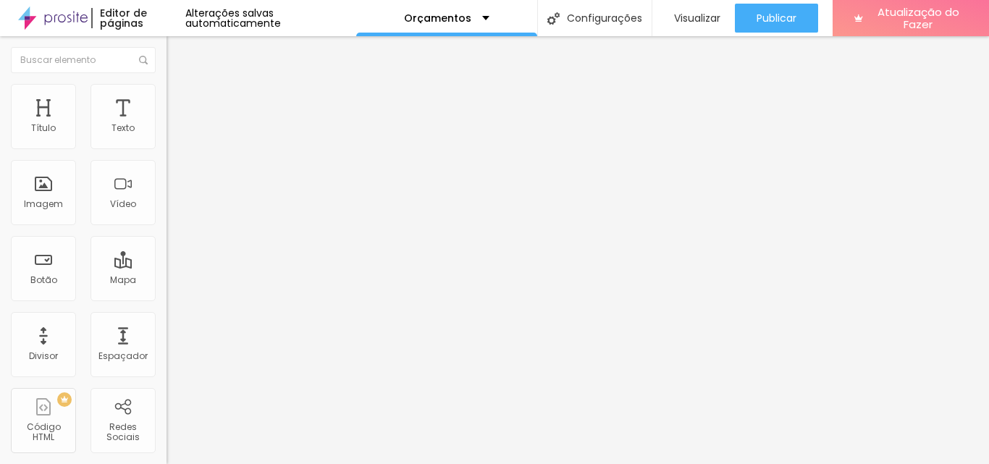
click at [175, 125] on font "Trocar imagem" at bounding box center [210, 118] width 70 height 12
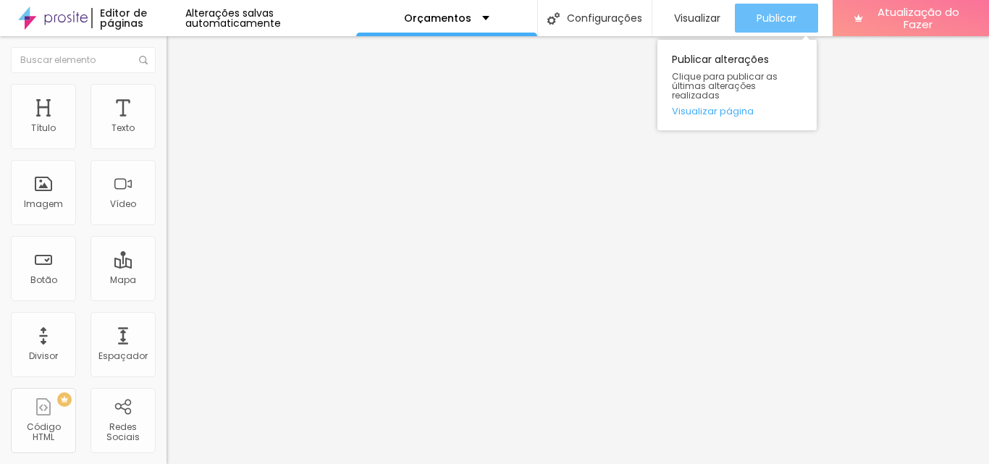
click at [775, 17] on font "Publicar" at bounding box center [777, 18] width 40 height 14
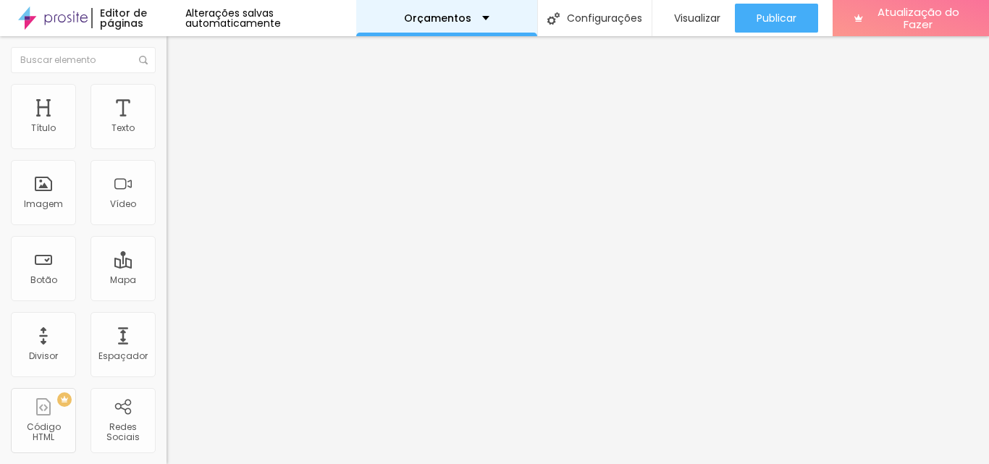
click at [475, 20] on div "Orçamentos" at bounding box center [446, 18] width 85 height 10
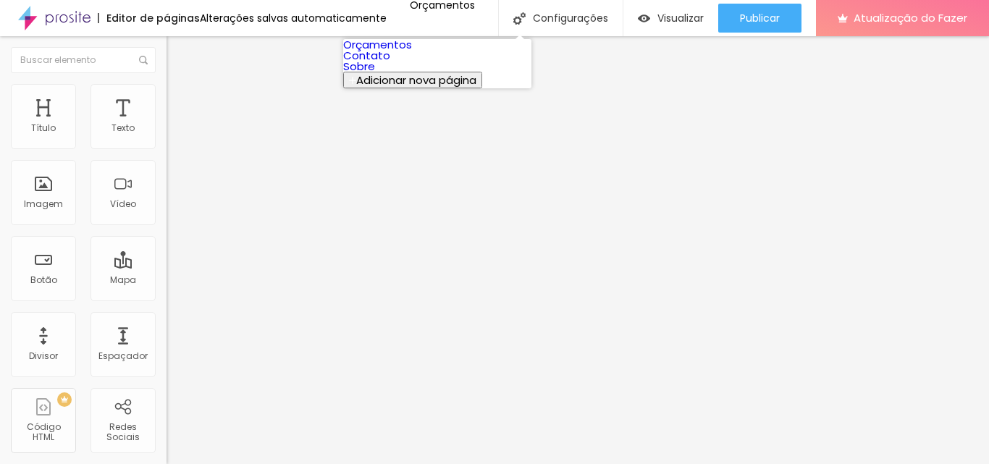
click at [412, 52] on link "Orçamentos" at bounding box center [377, 44] width 69 height 15
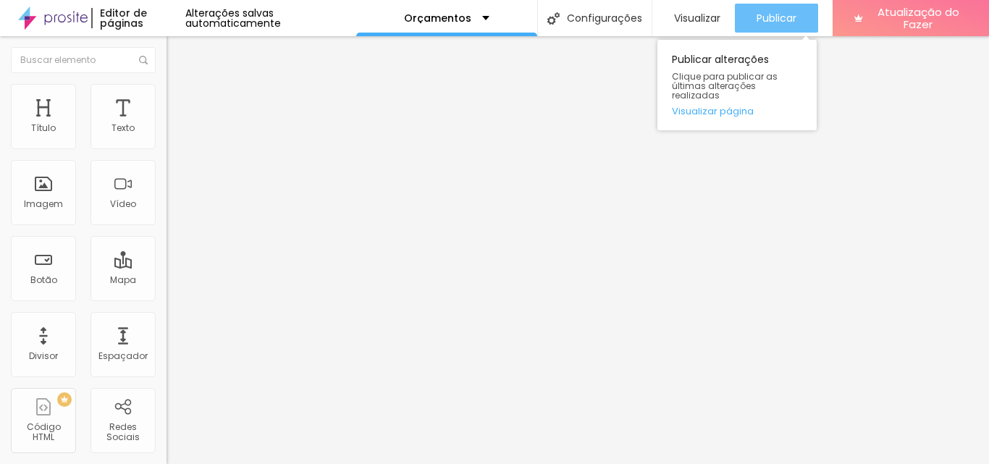
click at [757, 19] on font "Publicar" at bounding box center [777, 18] width 40 height 14
click at [782, 26] on div "Publicar" at bounding box center [777, 18] width 40 height 29
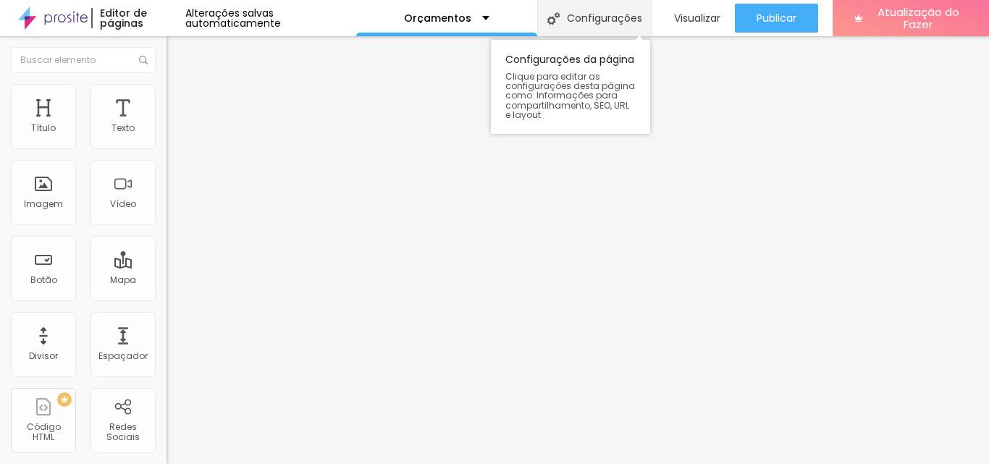
click at [585, 28] on div "Configurações" at bounding box center [594, 18] width 114 height 36
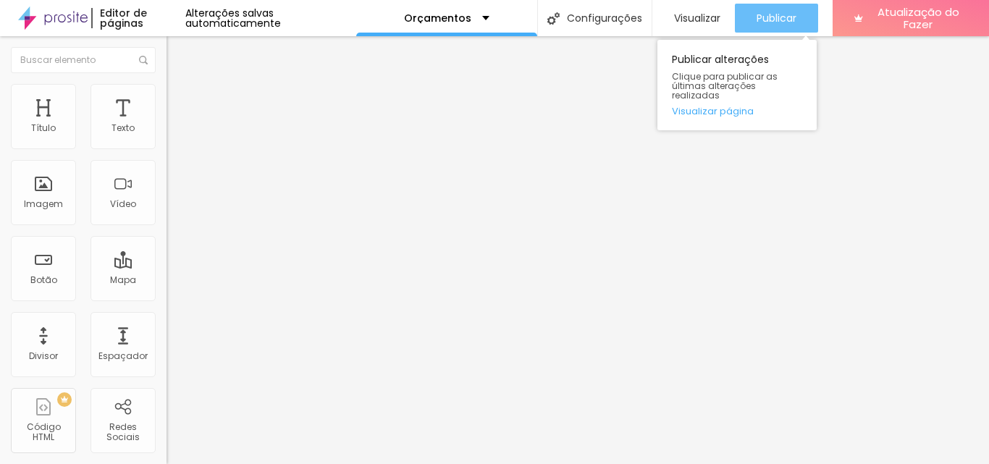
click at [770, 20] on font "Publicar" at bounding box center [777, 18] width 40 height 14
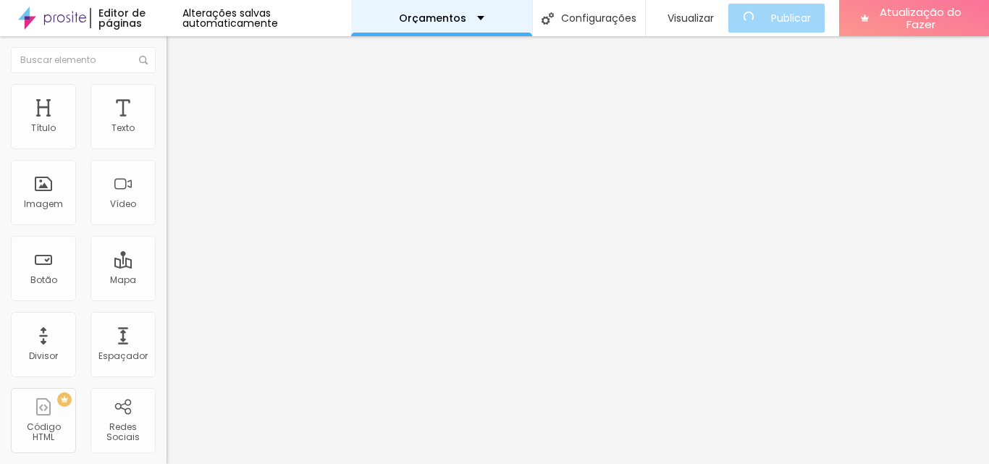
click at [487, 17] on div "Orçamentos" at bounding box center [441, 18] width 181 height 36
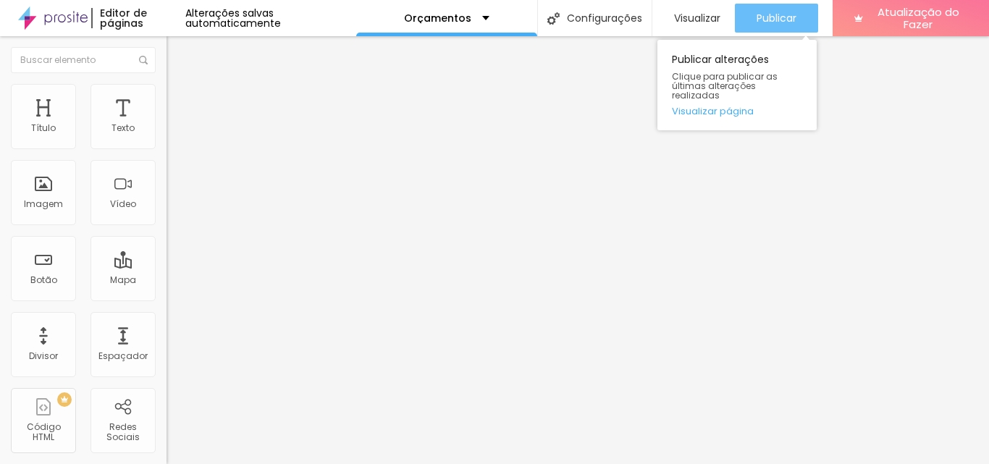
click at [808, 23] on button "Publicar" at bounding box center [776, 18] width 83 height 29
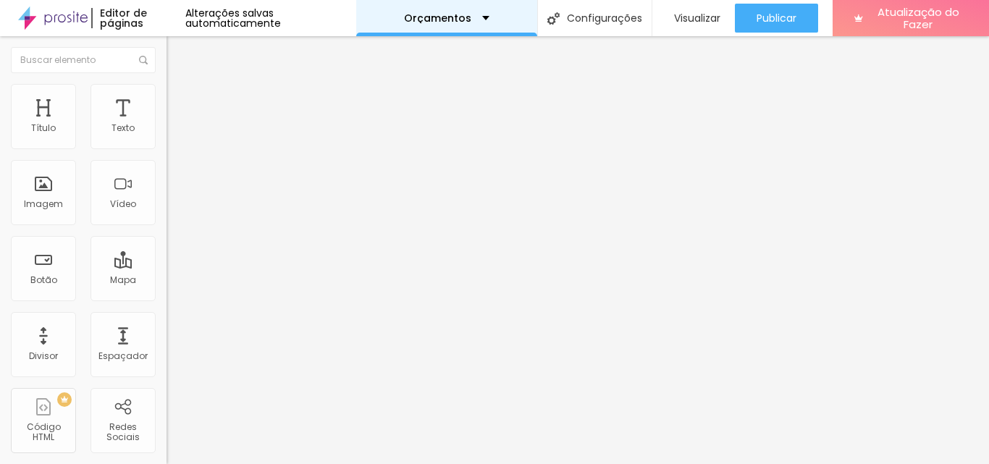
click at [475, 22] on div "Orçamentos" at bounding box center [446, 18] width 85 height 10
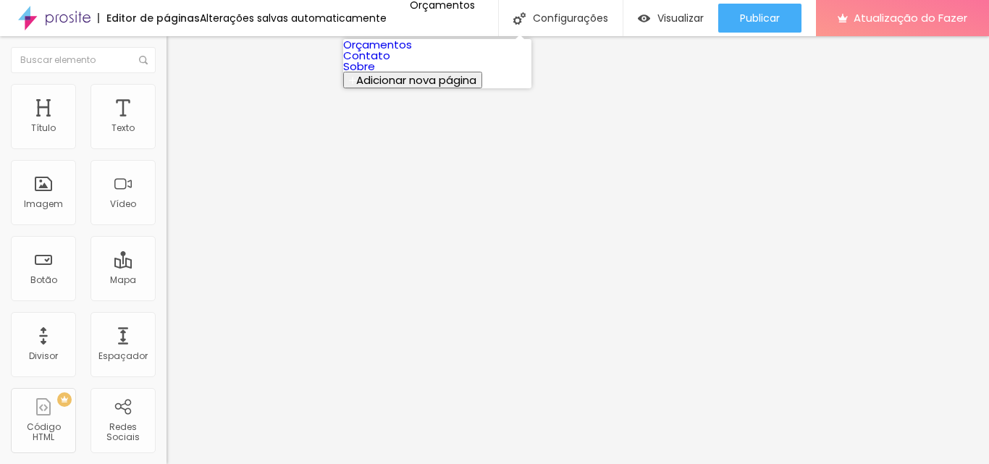
click at [402, 52] on font "Orçamentos" at bounding box center [377, 44] width 69 height 15
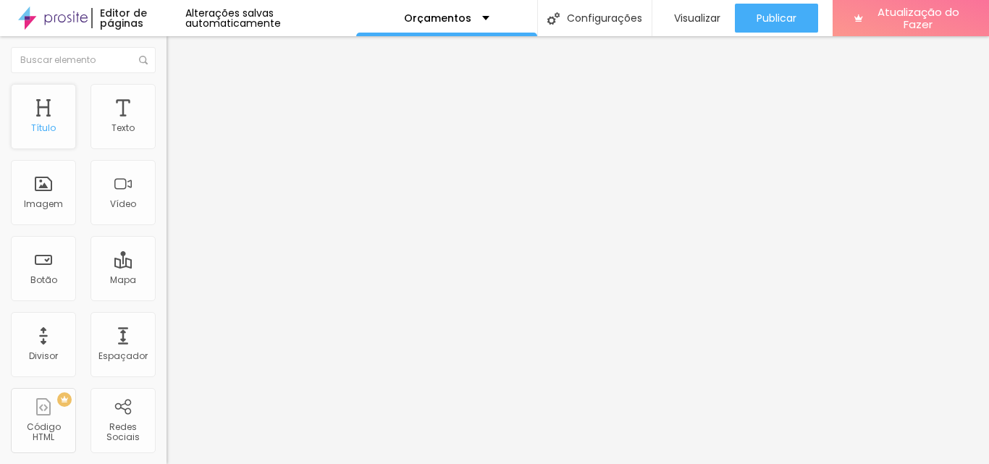
click at [46, 131] on font "Título" at bounding box center [43, 128] width 25 height 12
click at [53, 128] on font "Título" at bounding box center [43, 128] width 25 height 12
click at [480, 20] on div "Orçamentos" at bounding box center [446, 18] width 85 height 10
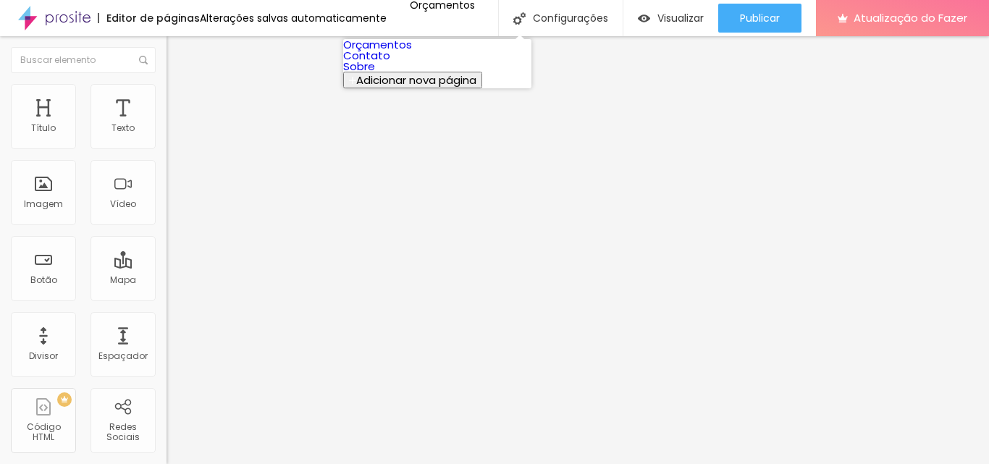
click at [390, 63] on font "Contato" at bounding box center [366, 55] width 47 height 15
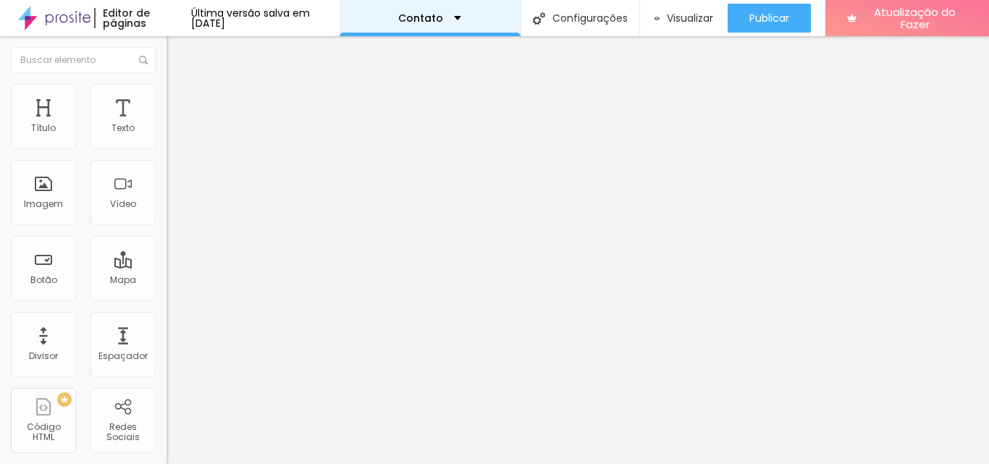
click at [458, 15] on div "Contato" at bounding box center [429, 18] width 63 height 10
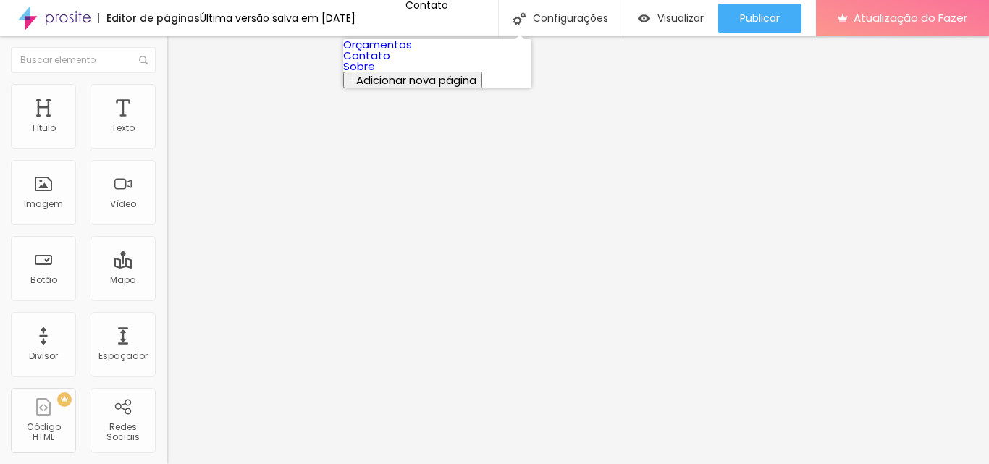
click at [375, 74] on font "Sobre" at bounding box center [359, 66] width 32 height 15
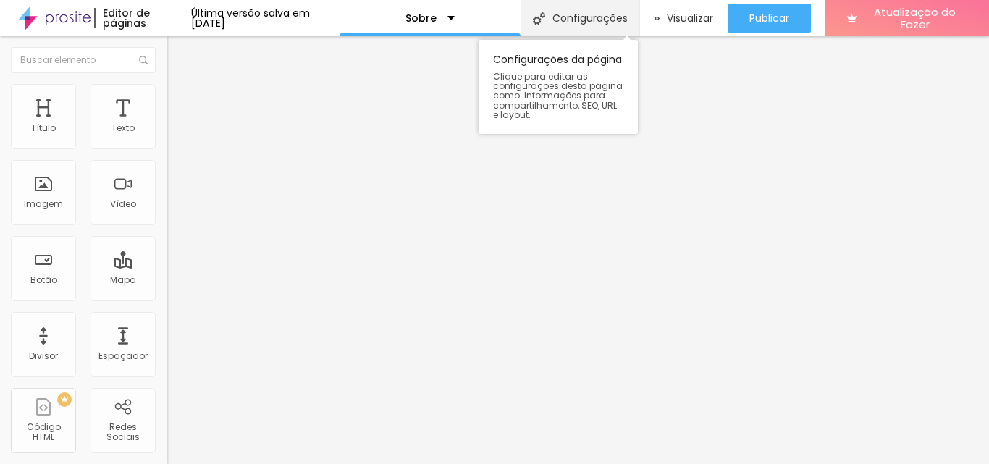
click at [567, 17] on font "Configurações" at bounding box center [589, 18] width 75 height 14
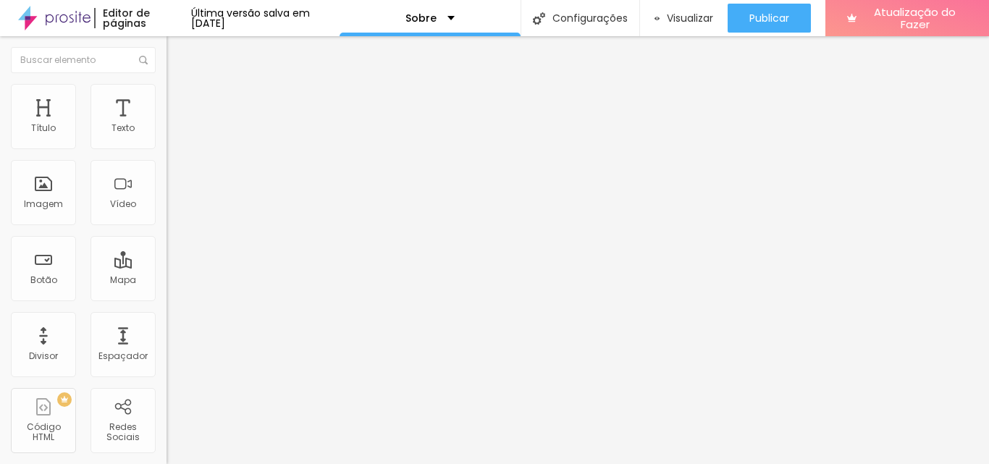
click at [455, 17] on div "Sobre" at bounding box center [429, 18] width 49 height 10
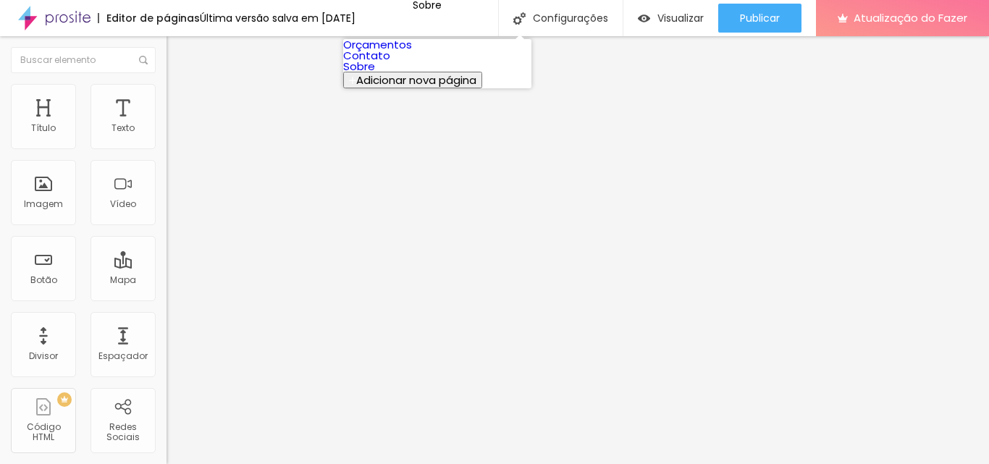
click at [406, 52] on font "Orçamentos" at bounding box center [377, 44] width 69 height 15
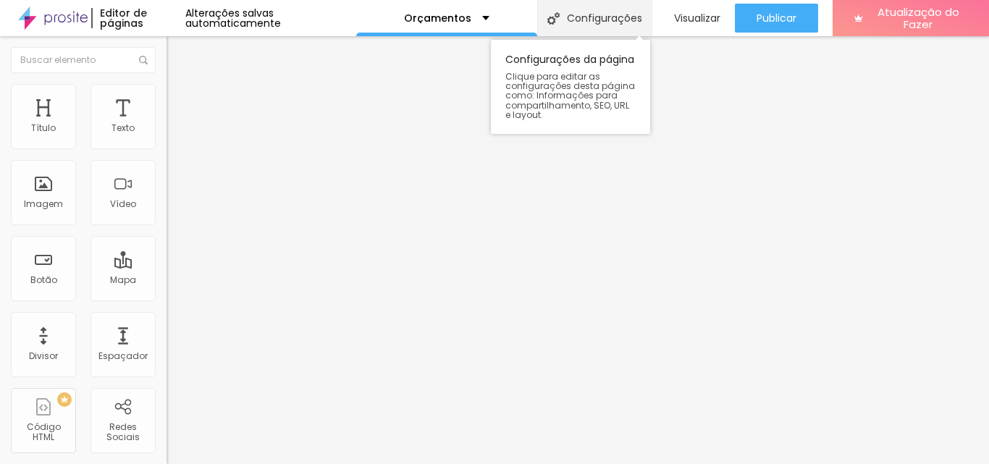
click at [589, 25] on div "Configurações" at bounding box center [594, 18] width 114 height 36
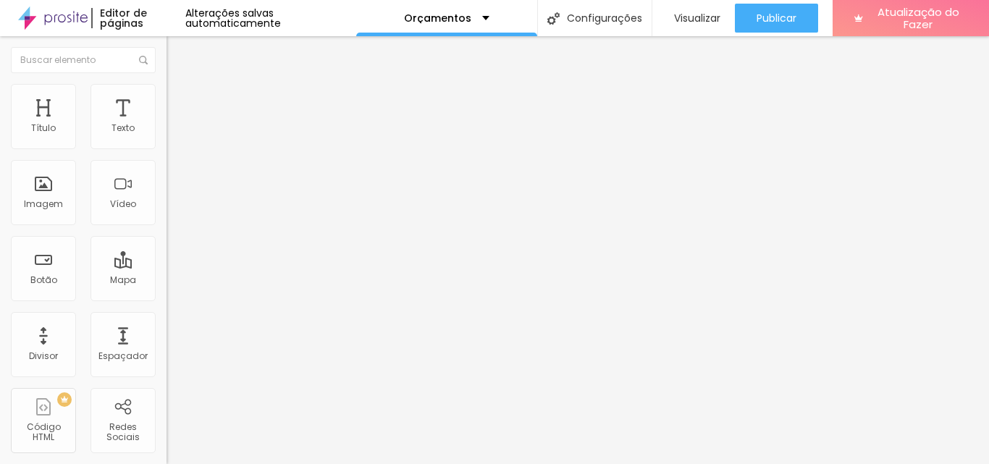
type input "Orçamentos"
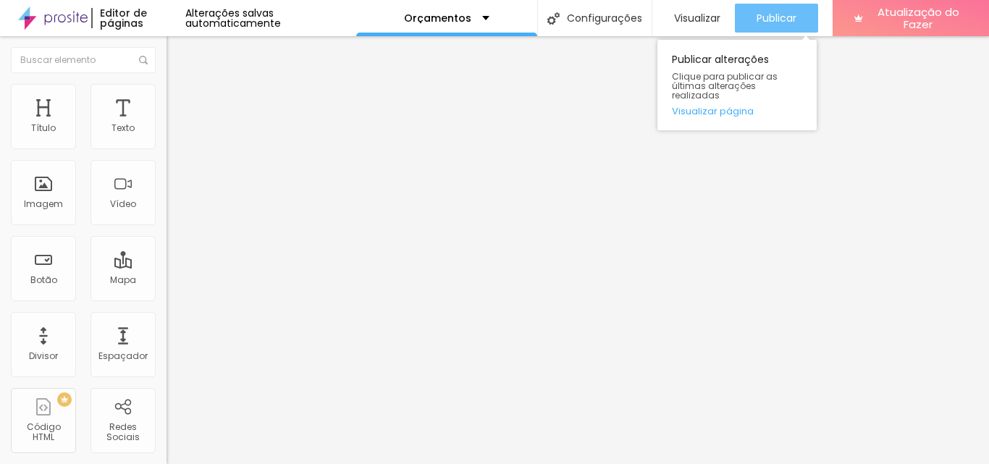
click at [775, 20] on font "Publicar" at bounding box center [777, 18] width 40 height 14
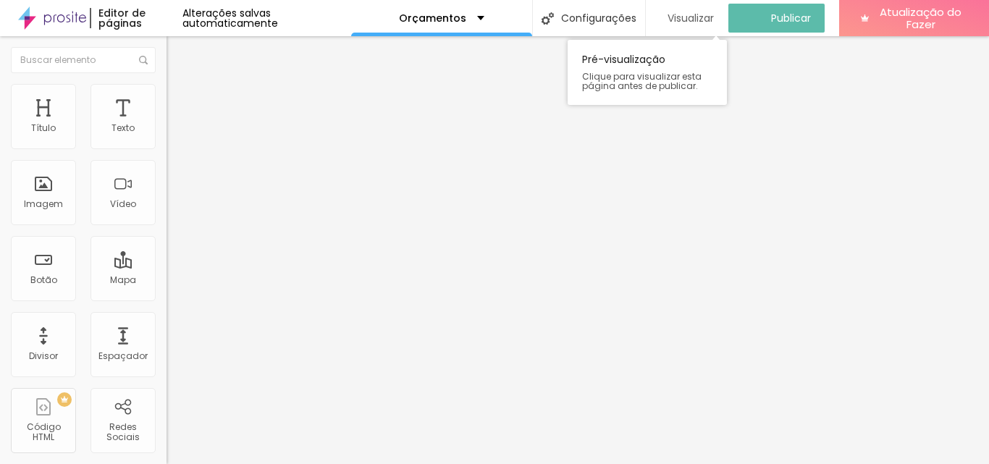
click at [685, 22] on font "Visualizar" at bounding box center [691, 18] width 46 height 14
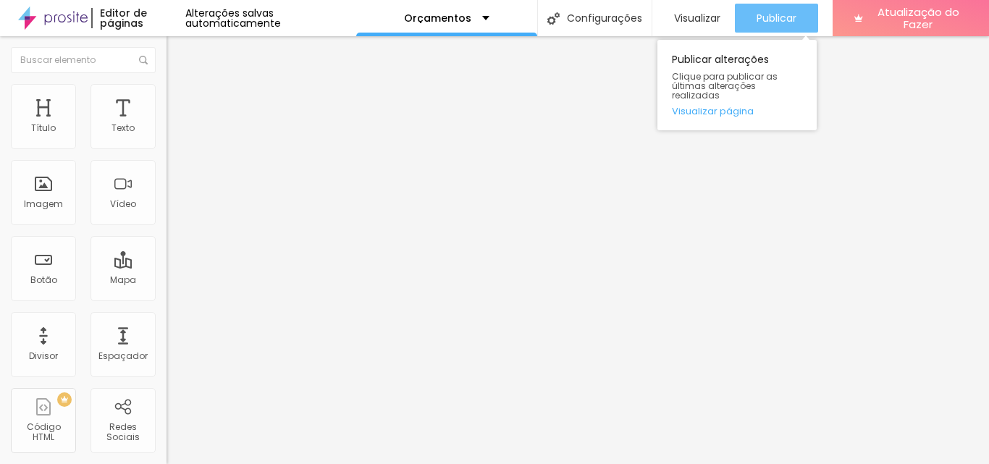
click at [783, 17] on font "Publicar" at bounding box center [777, 18] width 40 height 14
click at [757, 18] on font "Publicar" at bounding box center [777, 18] width 40 height 14
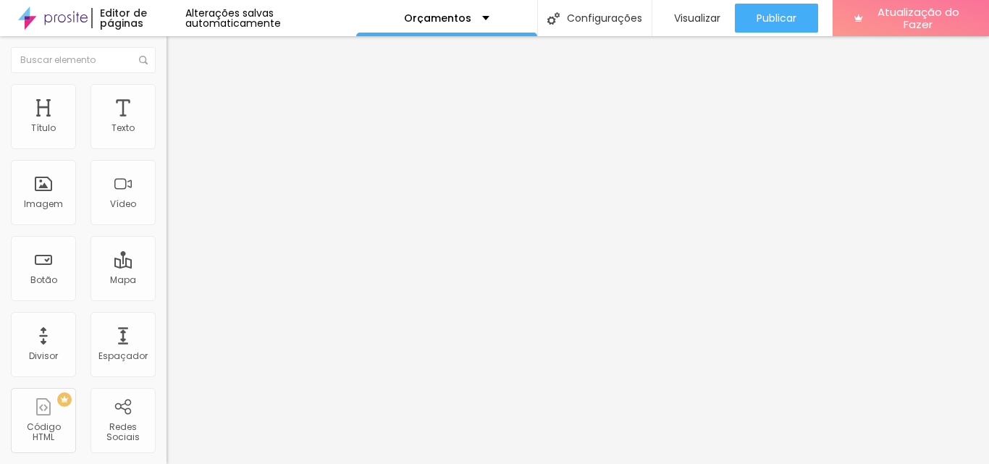
click at [167, 98] on li "Avançado" at bounding box center [250, 105] width 167 height 14
click at [180, 85] on font "Conteúdo" at bounding box center [202, 79] width 45 height 12
click at [167, 258] on div "Link" at bounding box center [250, 266] width 167 height 17
click at [167, 298] on input "text" at bounding box center [254, 291] width 174 height 14
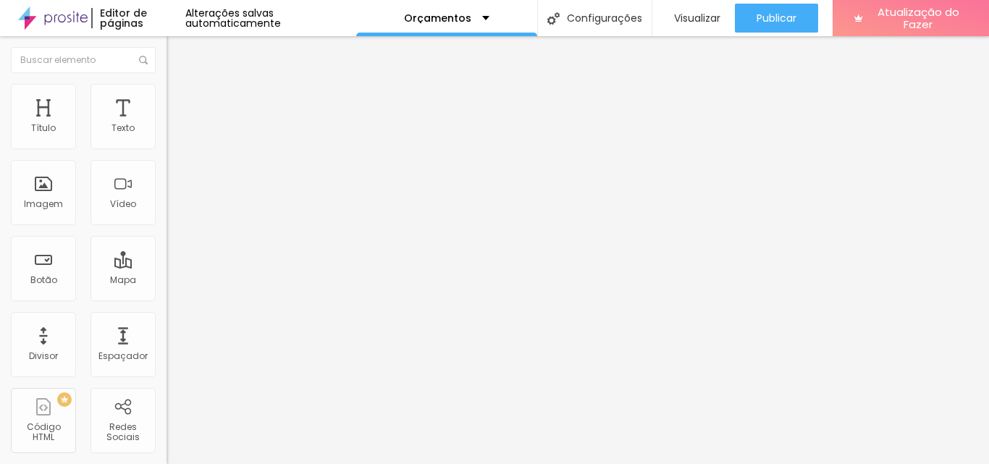
paste input "https://wa.me/5516982024931?text=ol%C3%A1%2C%20estava%20olhando%20seu%20site%20…"
type input "https://wa.me/5516982024931?text=ol%C3%A1%2C%20estava%20olhando%20seu%20site%20…"
click at [167, 316] on div at bounding box center [250, 316] width 167 height 0
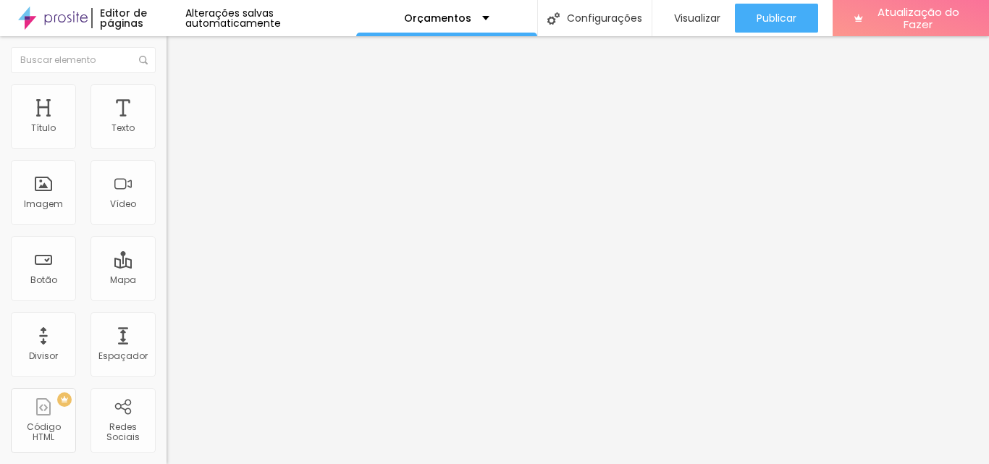
click at [167, 259] on img at bounding box center [170, 262] width 6 height 6
click at [167, 224] on span "Normal" at bounding box center [183, 222] width 33 height 12
click at [167, 237] on span "Pequeno" at bounding box center [186, 230] width 38 height 12
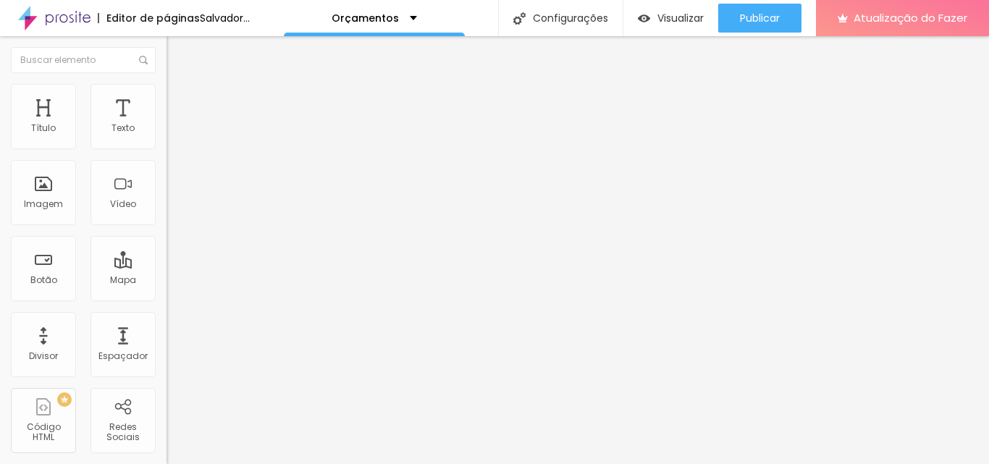
click at [167, 225] on span "Normal" at bounding box center [183, 222] width 33 height 12
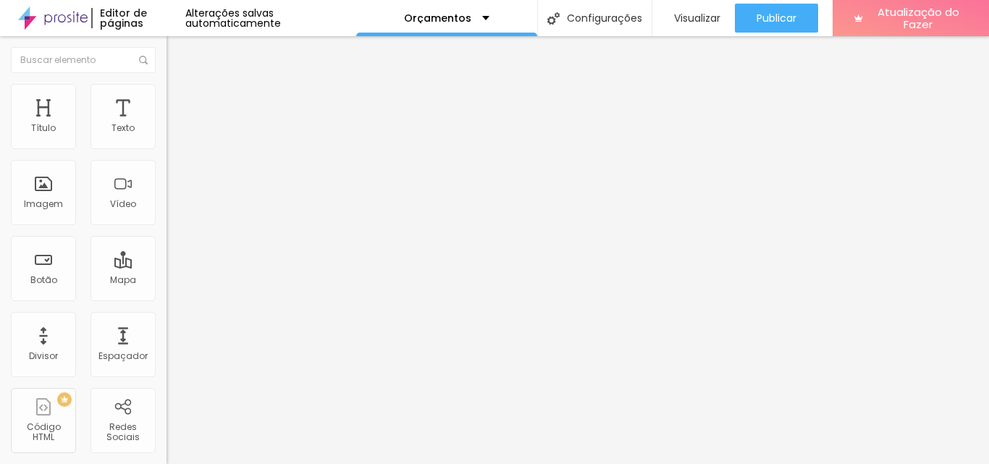
click at [167, 222] on span "Normal" at bounding box center [183, 222] width 33 height 12
click at [167, 259] on font "Grande" at bounding box center [184, 253] width 34 height 12
click at [167, 298] on input "text" at bounding box center [254, 291] width 174 height 14
paste input "https://wa.me/5516982024931?text=ol%C3%A1%2C%20estava%20olhando%20seu%20site%20…"
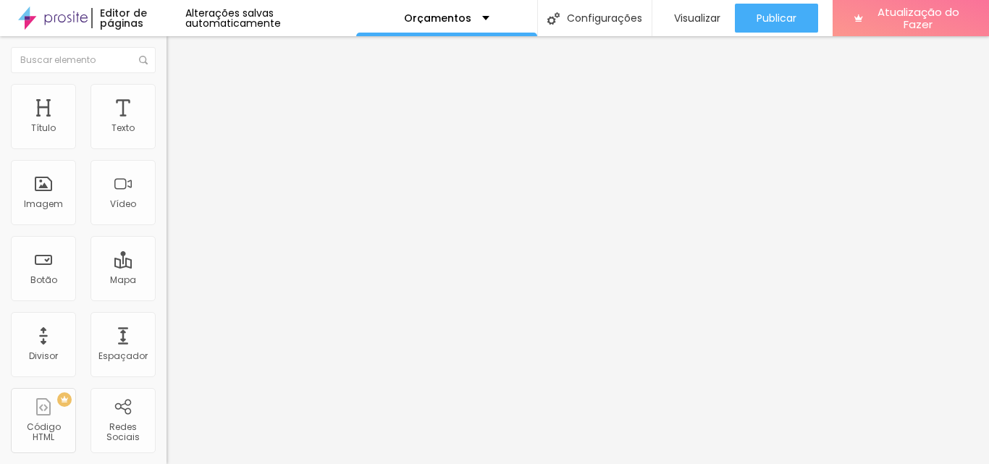
type input "https://wa.me/5516982024931?text=ol%C3%A1%2C%20estava%20olhando%20seu%20site%20…"
click at [167, 316] on div at bounding box center [250, 316] width 167 height 0
click at [167, 226] on span "Normal" at bounding box center [183, 222] width 33 height 12
click at [167, 259] on span "Grande" at bounding box center [184, 253] width 34 height 12
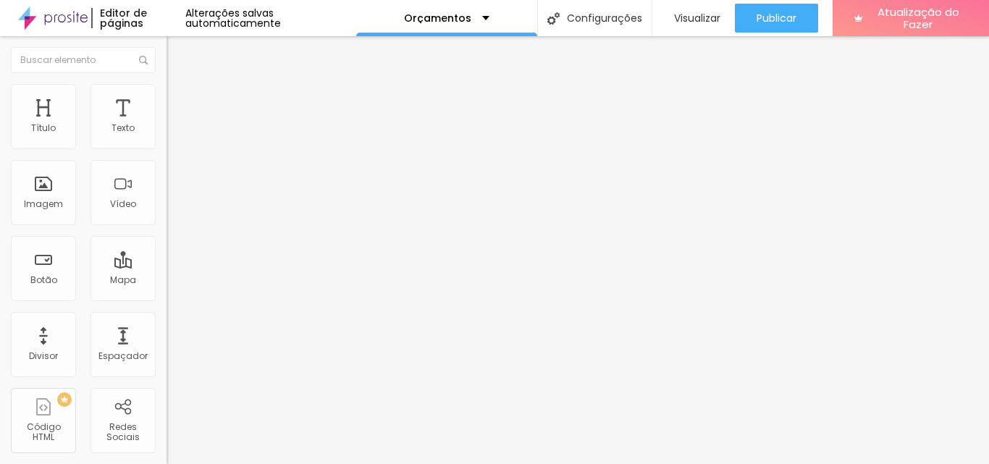
click at [167, 298] on input "text" at bounding box center [254, 291] width 174 height 14
paste input "https://wa.me/5516982024931?text=ol%C3%A1%2C%20estava%20olhando%20seu%20site%20…"
type input "https://wa.me/5516982024931?text=ol%C3%A1%2C%20estava%20olhando%20seu%20site%20…"
click at [167, 316] on div at bounding box center [250, 316] width 167 height 0
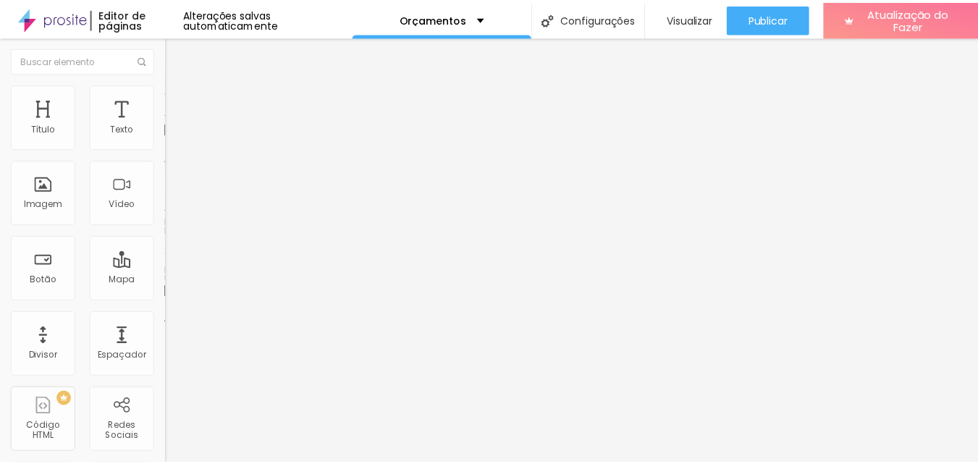
scroll to position [0, 0]
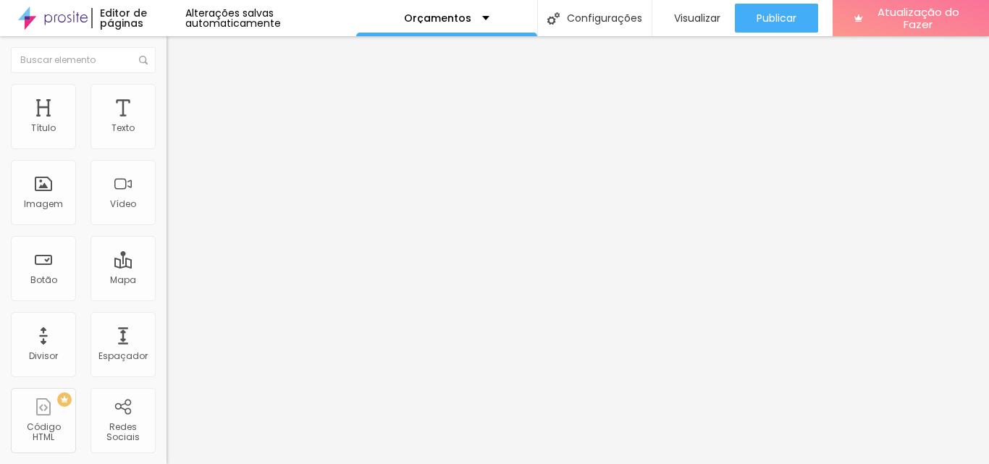
click at [167, 224] on span "Normal" at bounding box center [183, 222] width 33 height 12
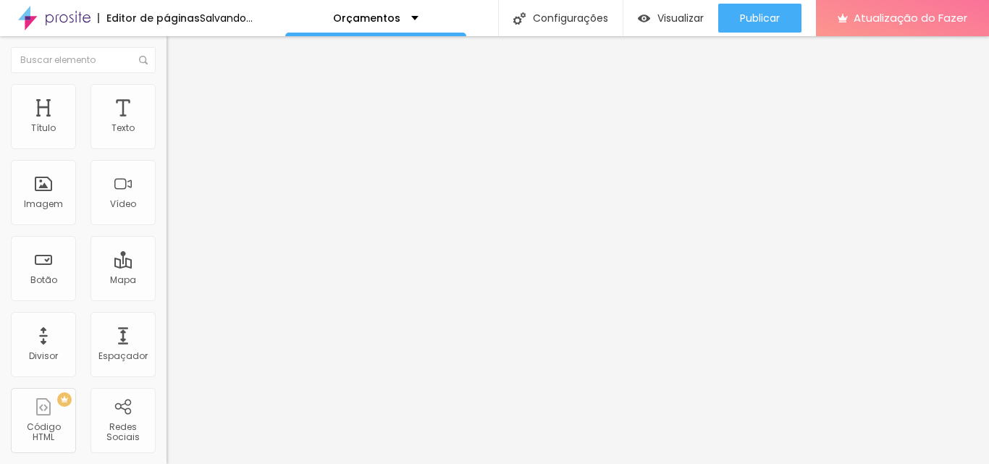
click at [167, 259] on span "Grande" at bounding box center [184, 253] width 34 height 12
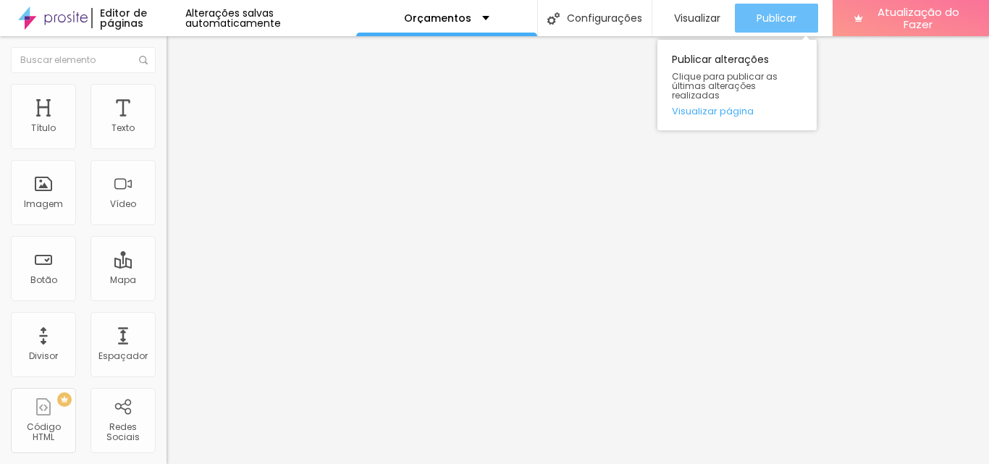
click at [748, 23] on button "Publicar" at bounding box center [776, 18] width 83 height 29
click at [774, 19] on font "Publicar" at bounding box center [777, 18] width 40 height 14
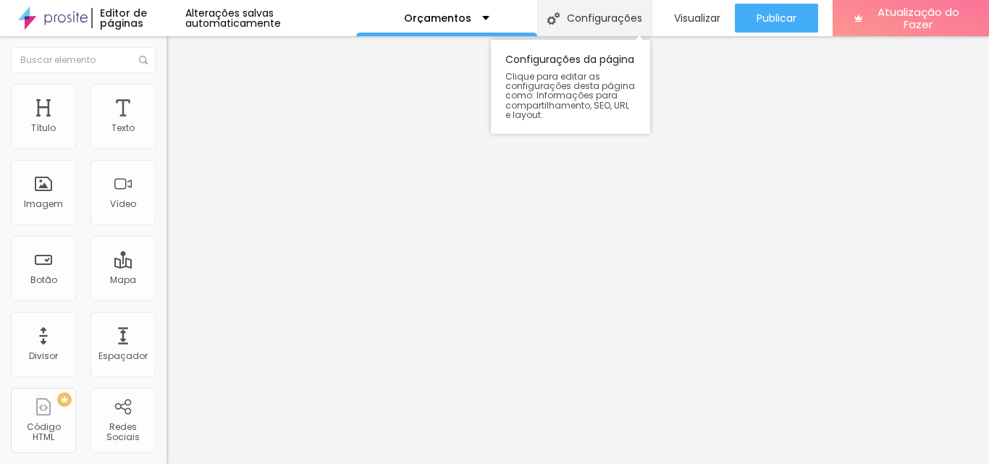
click at [565, 25] on div "Configurações" at bounding box center [594, 18] width 114 height 36
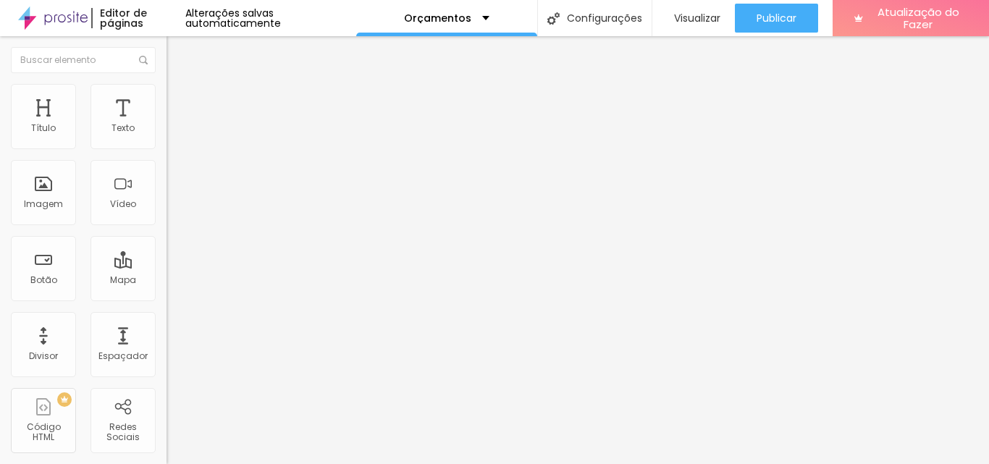
click at [701, 22] on font "Visualizar" at bounding box center [697, 18] width 46 height 14
click at [167, 137] on font "Título 2" at bounding box center [191, 128] width 48 height 18
click at [167, 150] on font "Título 3" at bounding box center [188, 141] width 42 height 17
click at [167, 161] on font "Título 4" at bounding box center [186, 154] width 39 height 14
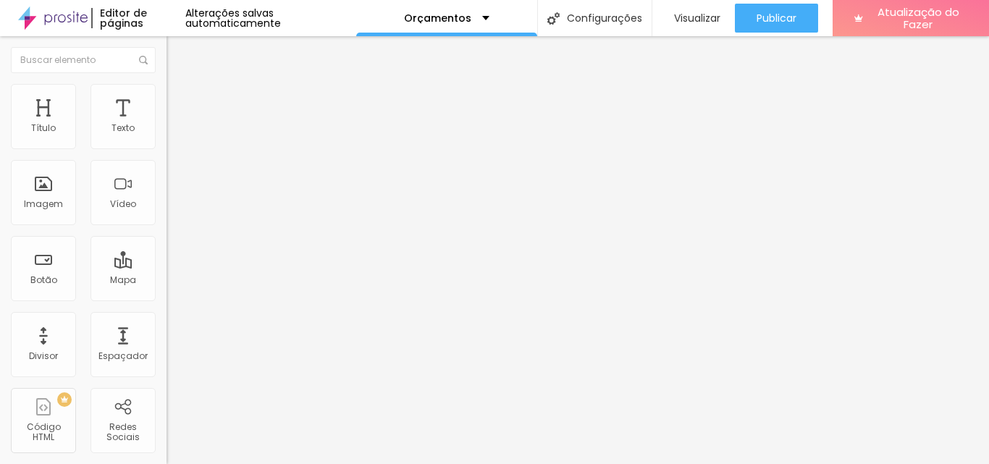
click at [167, 170] on font "Título 5" at bounding box center [183, 164] width 33 height 12
click at [167, 159] on font "Título 4" at bounding box center [186, 151] width 39 height 14
click at [172, 214] on icon "button" at bounding box center [176, 209] width 9 height 9
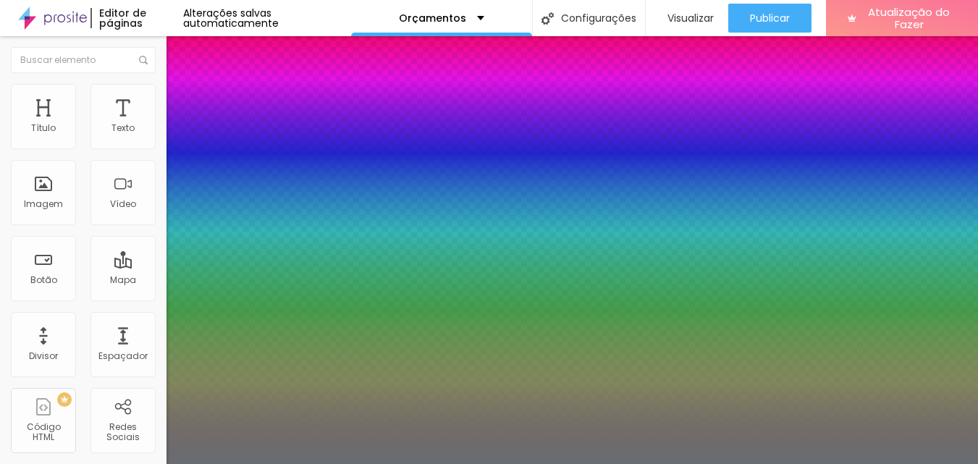
type input "1"
type input "0.5"
type input "70"
type input "1"
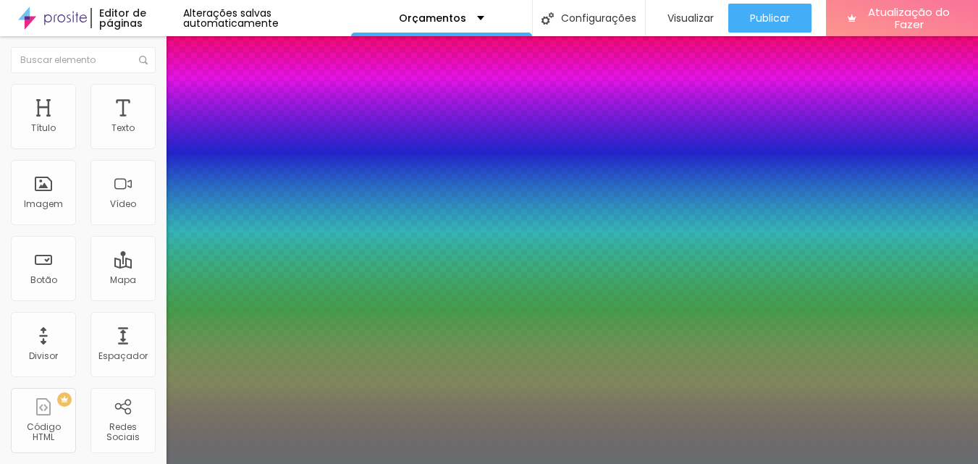
type input "0.5"
type input "1"
type input "0.5"
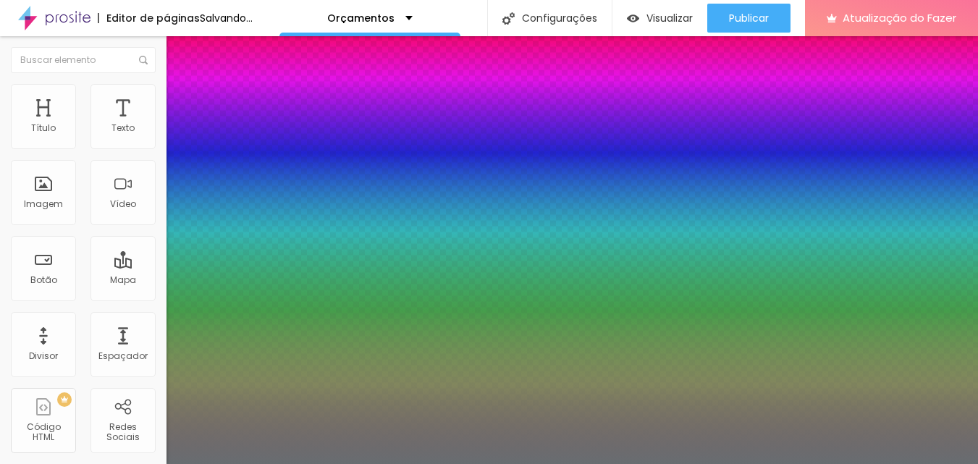
type input "65"
type input "1"
type input "0.5"
type input "62"
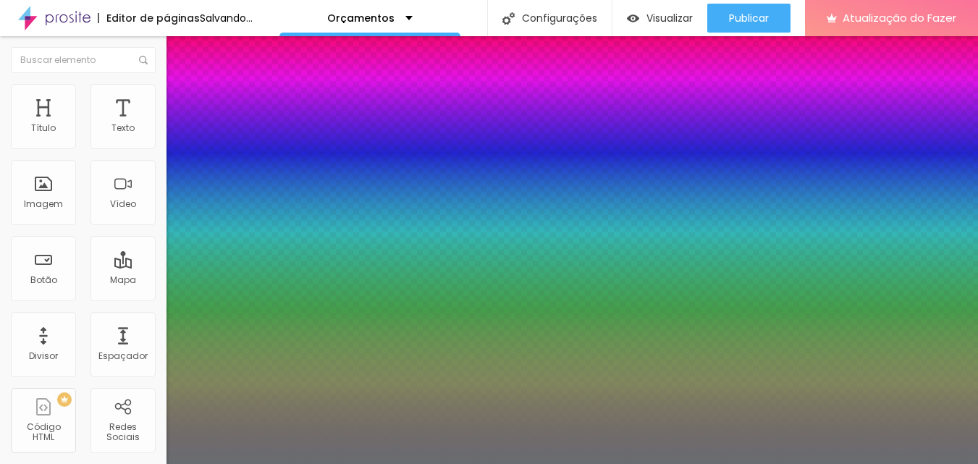
type input "62"
type input "1"
type input "0.5"
type input "56"
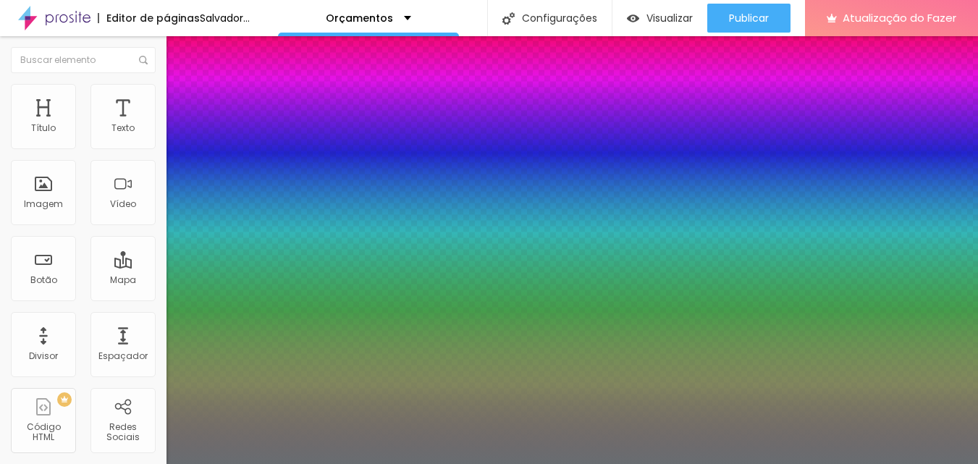
type input "1"
type input "0.5"
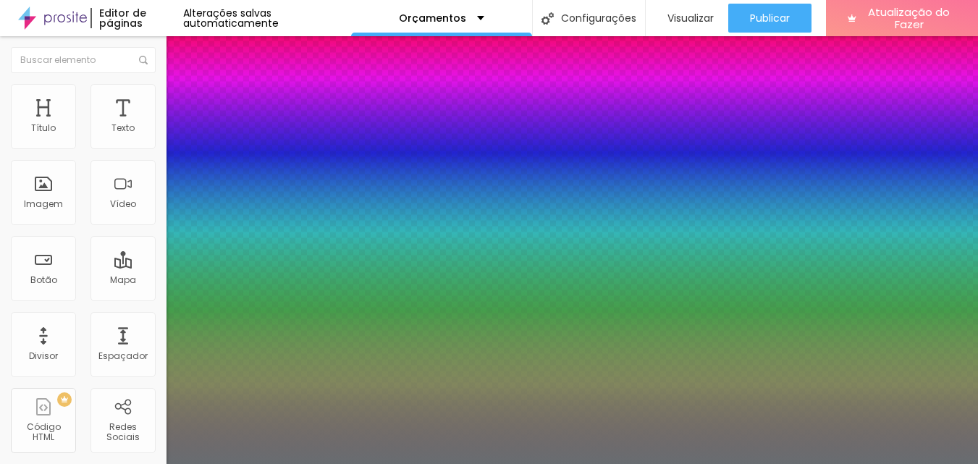
drag, startPoint x: 269, startPoint y: 406, endPoint x: 240, endPoint y: 410, distance: 29.2
type input "56"
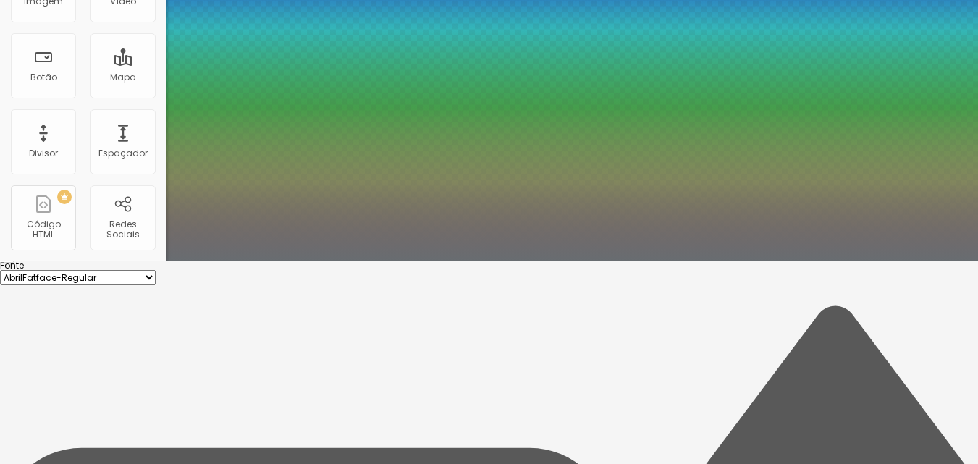
scroll to position [208, 0]
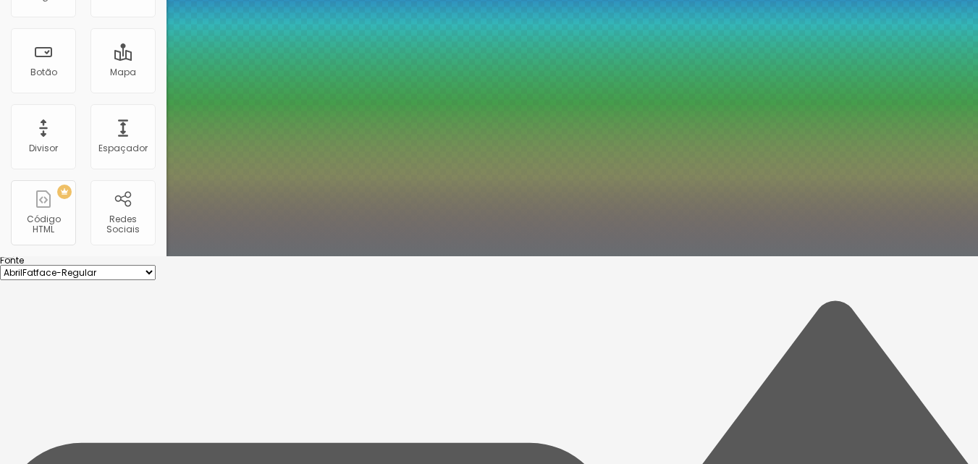
type input "1"
type input "0.5"
type input "1"
type input "0.5"
type input "4.4"
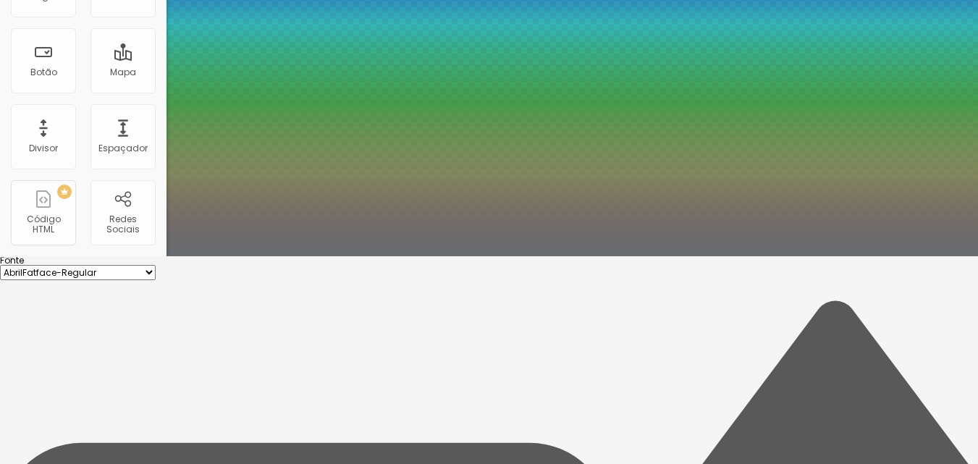
type input "4.4"
type input "1"
type input "0.5"
type input "4.2"
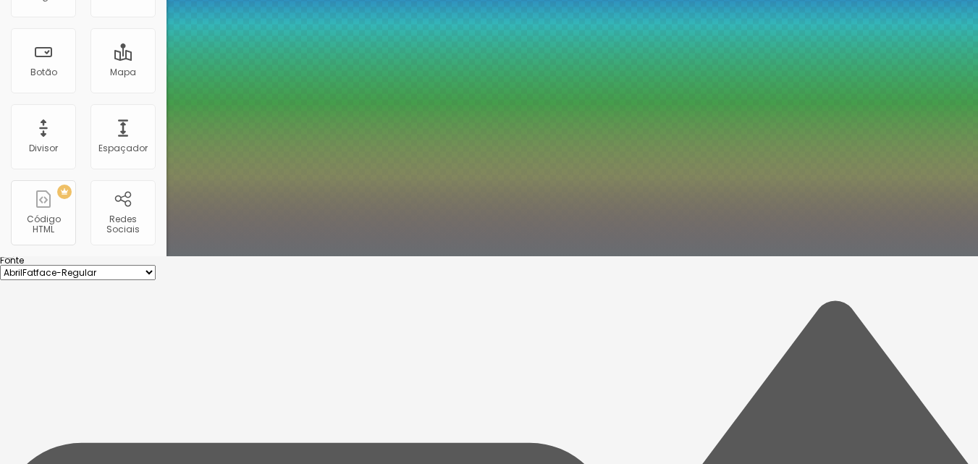
type input "1"
type input "0.5"
type input "3.7"
type input "1"
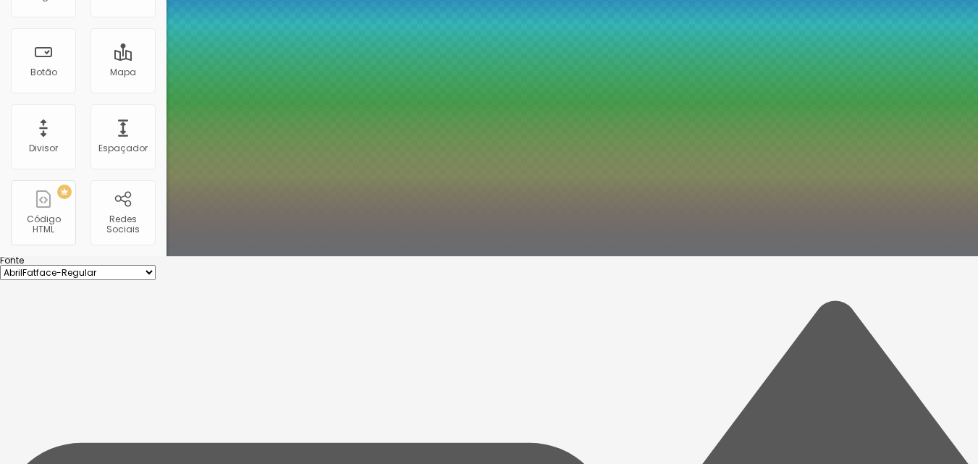
type input "0.5"
type input "3.6"
type input "1"
type input "0.5"
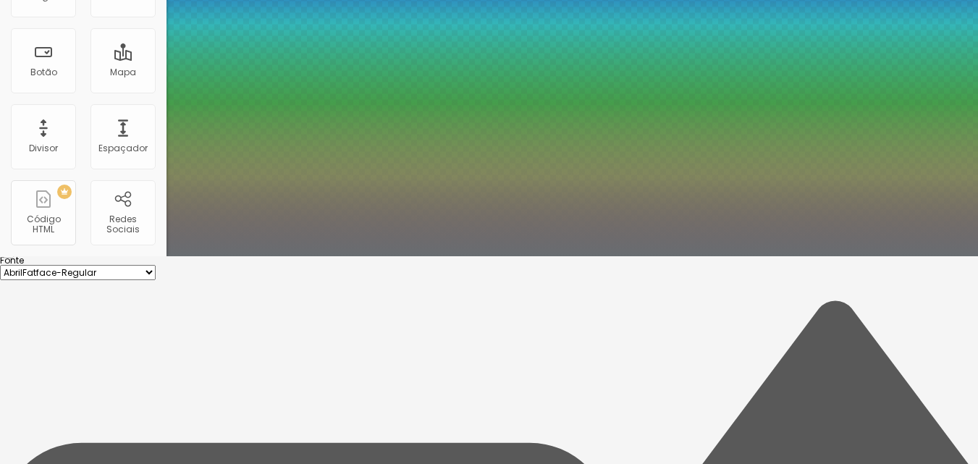
type input "2.5"
type input "1"
type input "0.5"
type input "2.3"
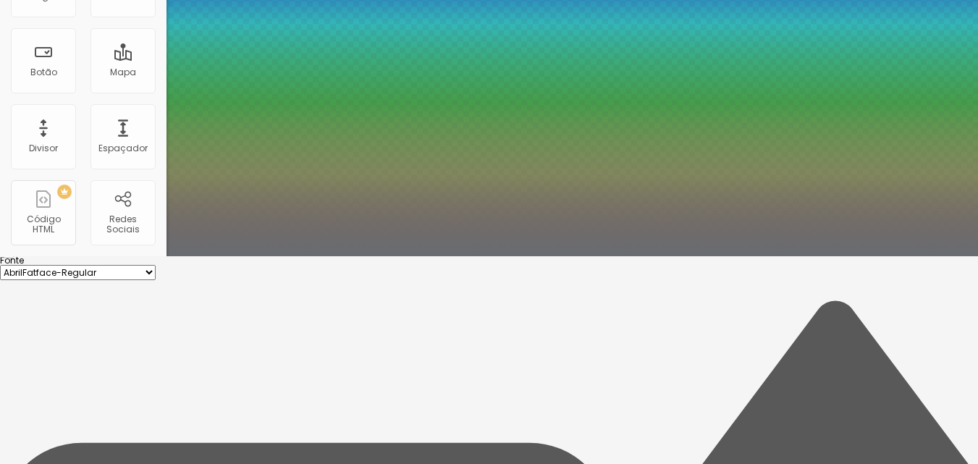
type input "2.3"
type input "1"
type input "0.5"
type input "1.8"
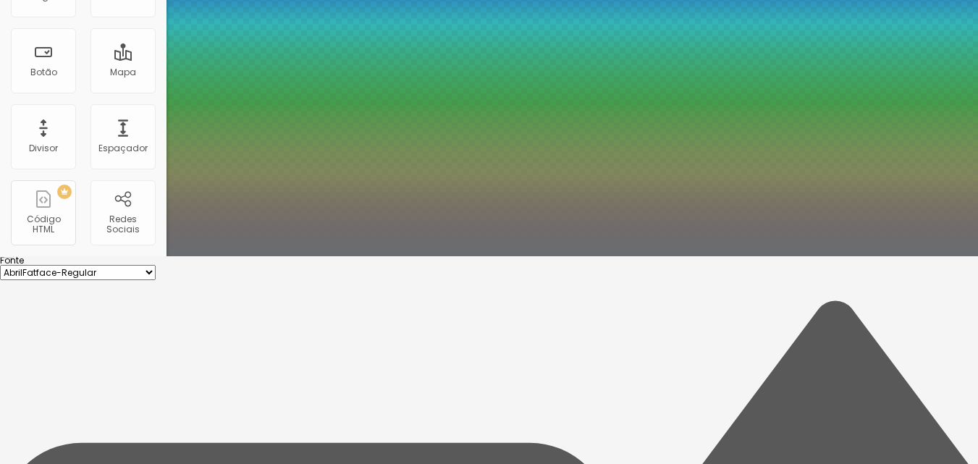
type input "1"
type input "0.5"
type input "1.6"
type input "1"
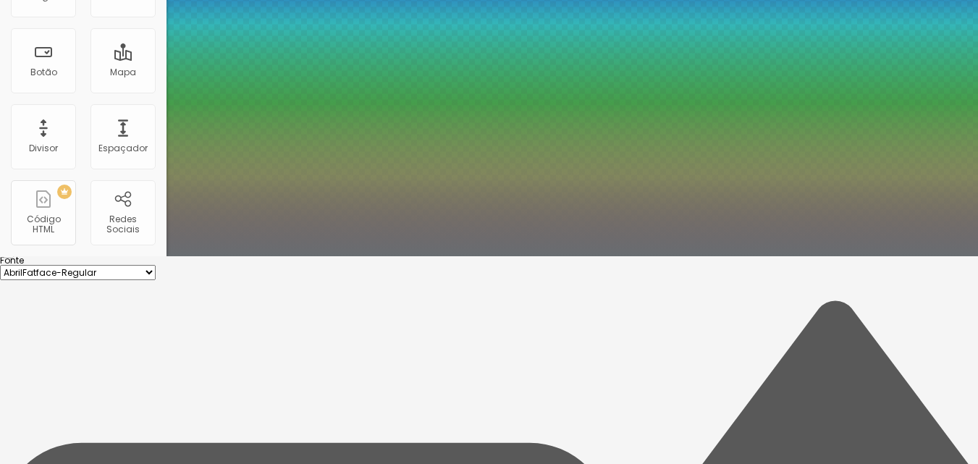
type input "0.5"
type input "1.3"
type input "1"
type input "0.5"
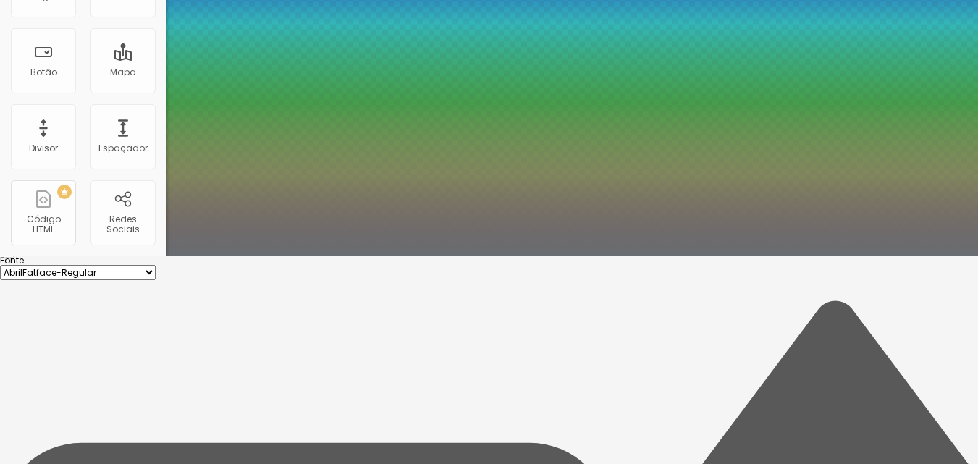
type input "1.2"
type input "1"
type input "0.5"
type input "1.1"
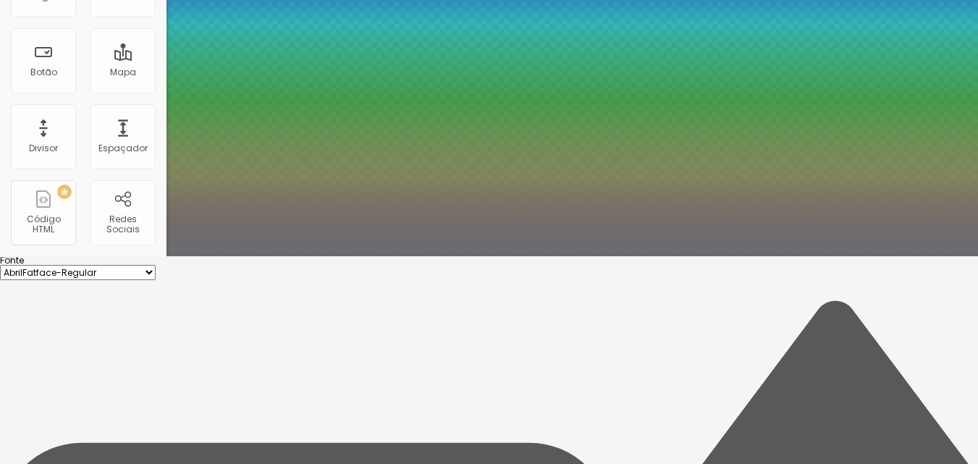
type input "1.1"
type input "1"
type input "0.5"
drag, startPoint x: 237, startPoint y: 235, endPoint x: 198, endPoint y: 237, distance: 39.2
type input "1.1"
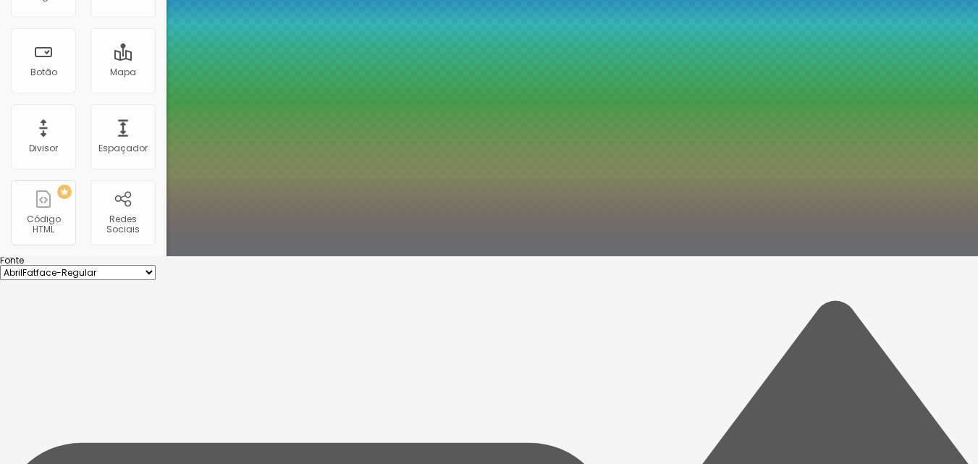
type input "1"
type input "0.5"
type input "1"
type input "0.5"
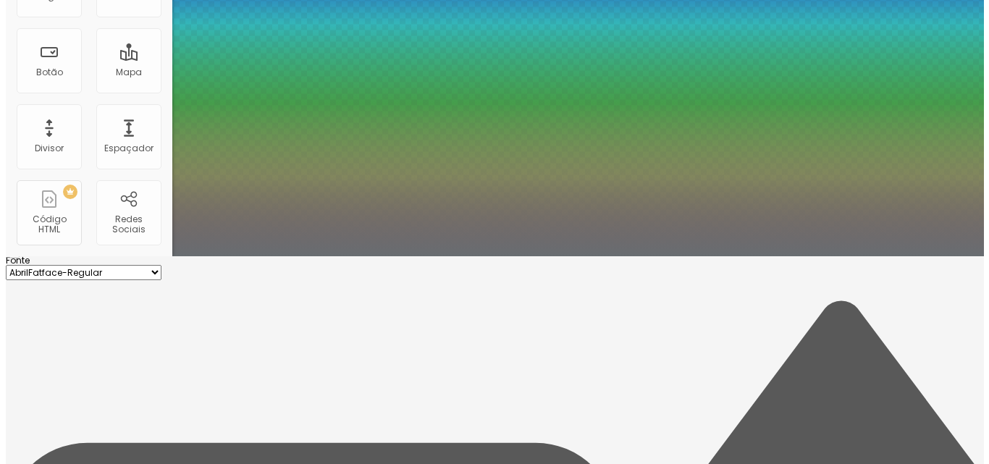
scroll to position [0, 0]
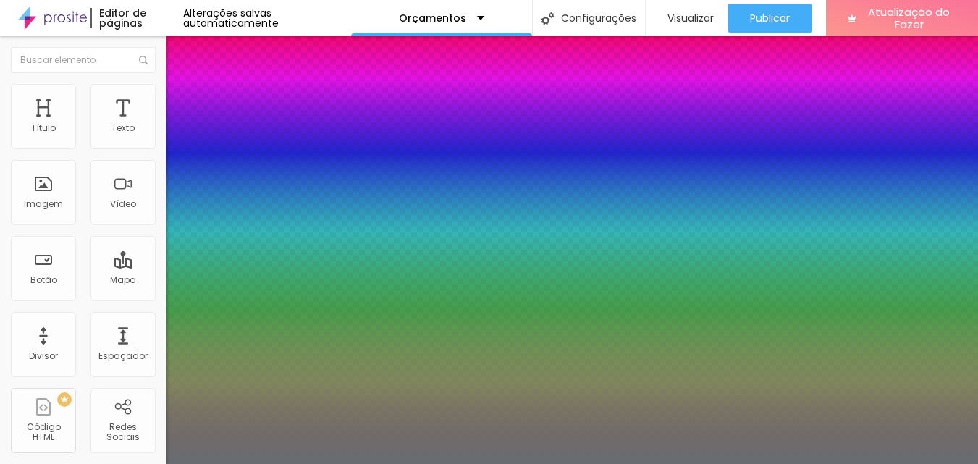
click at [750, 463] on div at bounding box center [489, 464] width 978 height 0
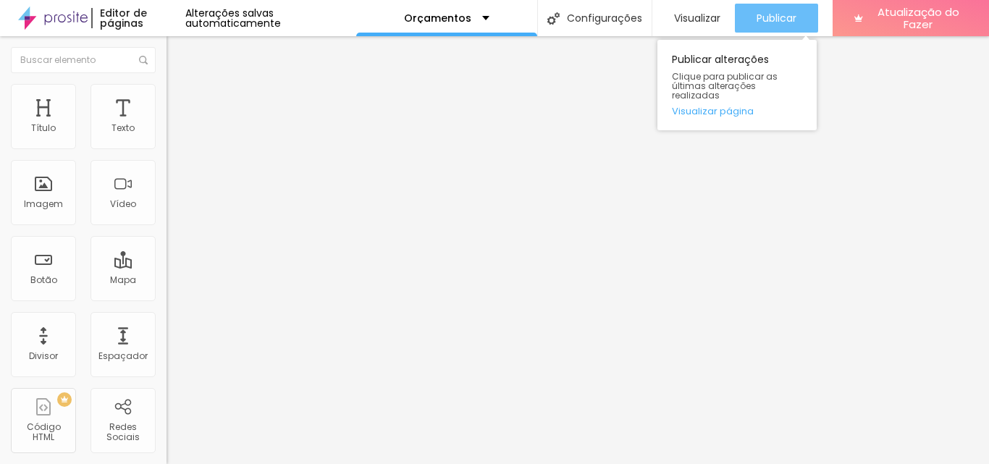
click at [761, 4] on div "Publicar" at bounding box center [777, 18] width 40 height 29
click at [778, 20] on font "Publicar" at bounding box center [777, 18] width 40 height 14
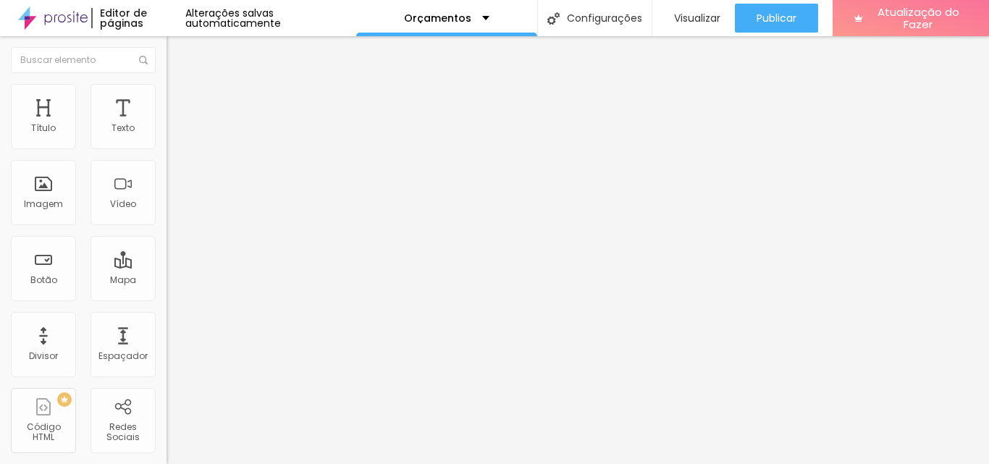
click at [167, 137] on font "Título 2" at bounding box center [191, 128] width 48 height 18
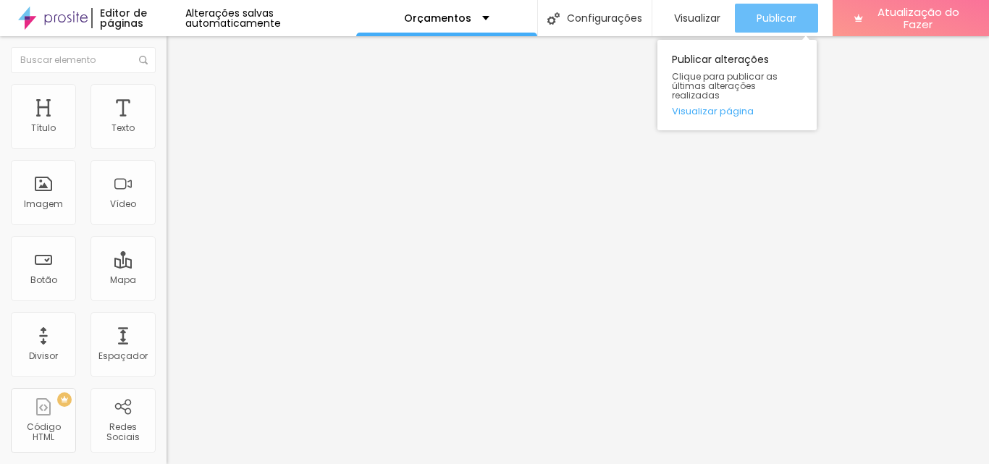
click at [762, 12] on font "Publicar" at bounding box center [777, 18] width 40 height 14
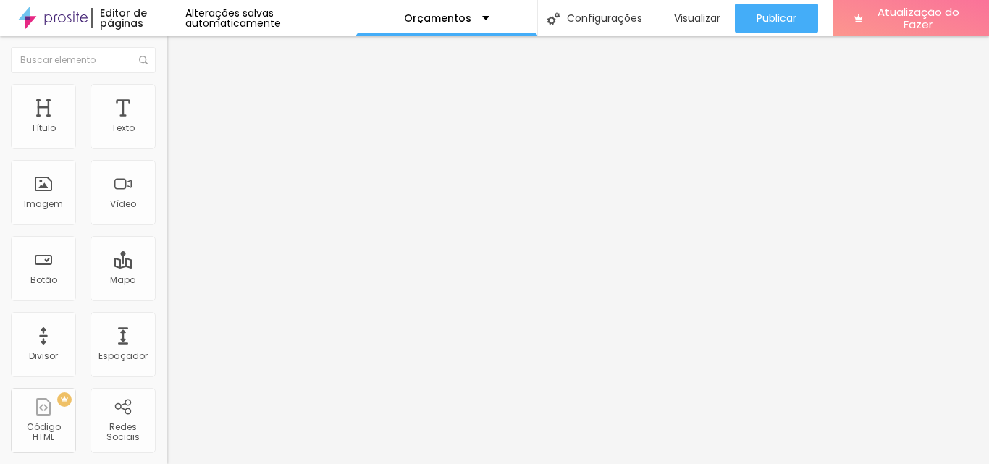
click at [167, 274] on div "Link" at bounding box center [250, 269] width 167 height 9
click at [167, 297] on input "https://" at bounding box center [254, 289] width 174 height 14
drag, startPoint x: 67, startPoint y: 391, endPoint x: 2, endPoint y: 386, distance: 64.6
click at [167, 331] on div "Trocar imagem Descrição da imagem (Alt) Alinhamento Proporção Original Cinema 1…" at bounding box center [250, 222] width 167 height 218
paste input "brenoferreira4.alboompro.com/portfolio/retratos/1570841-maikon-del-rio"
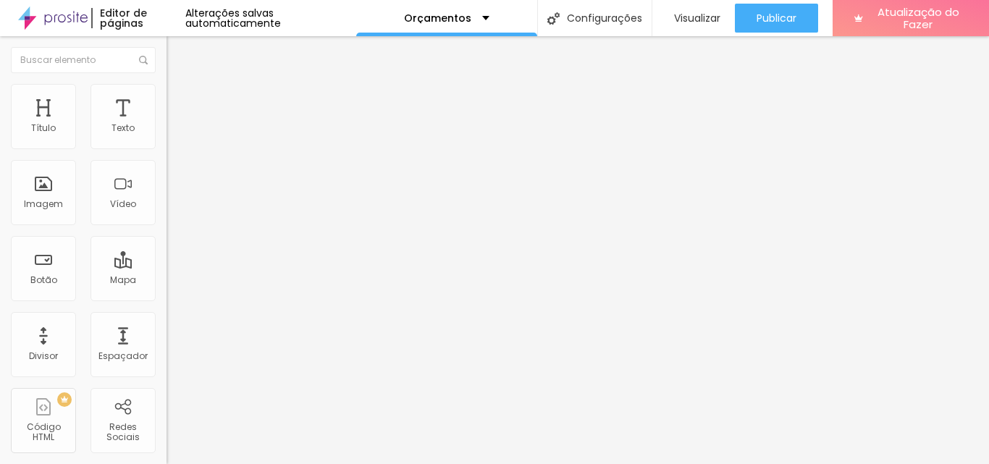
scroll to position [0, 224]
type input "https://brenoferreira4.alboompro.com/portfolio/retratos/1570841-maikon-del-rio"
drag, startPoint x: 59, startPoint y: 392, endPoint x: 0, endPoint y: 391, distance: 58.7
click at [167, 331] on div "Trocar imagem Descrição da imagem (Alt) Alinhamento Proporção Original Cinema 1…" at bounding box center [250, 222] width 167 height 218
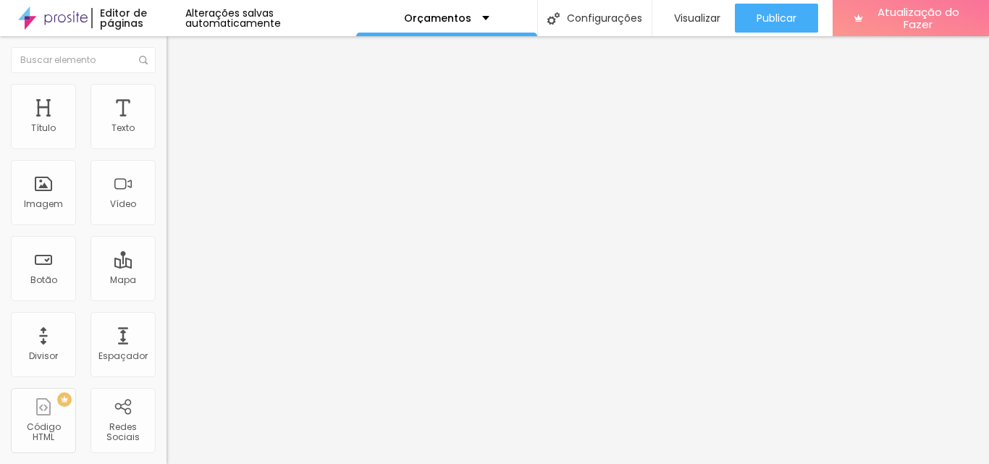
paste input "brenoferreira4.alboompro.com/portfolio/ensaio-aberto/1570827-ricardo-tavares"
type input "https://brenoferreira4.alboompro.com/portfolio/ensaio-aberto/1570827-ricardo-ta…"
drag, startPoint x: 72, startPoint y: 390, endPoint x: 0, endPoint y: 395, distance: 71.8
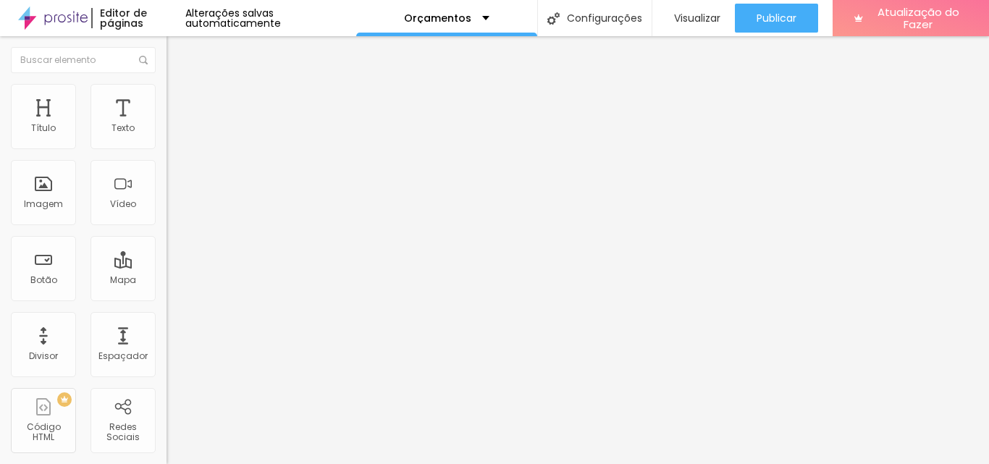
click at [167, 331] on div "Trocar imagem Descrição da imagem (Alt) Alinhamento Proporção Original Cinema 1…" at bounding box center [250, 222] width 167 height 218
paste input "brenoferreira4.alboompro.com/portfolio/retratos/1570837-heder-willian"
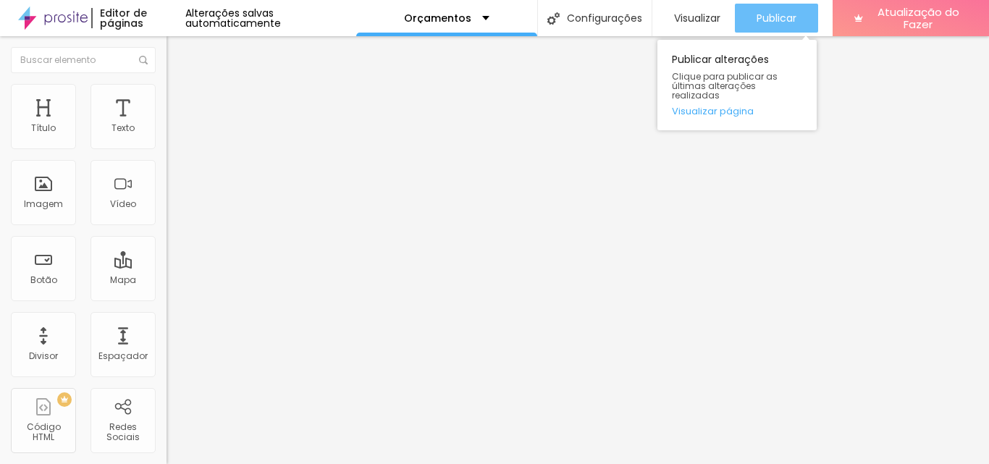
type input "https://brenoferreira4.alboompro.com/portfolio/retratos/1570837-heder-willian"
click at [779, 9] on div "Publicar" at bounding box center [777, 18] width 40 height 29
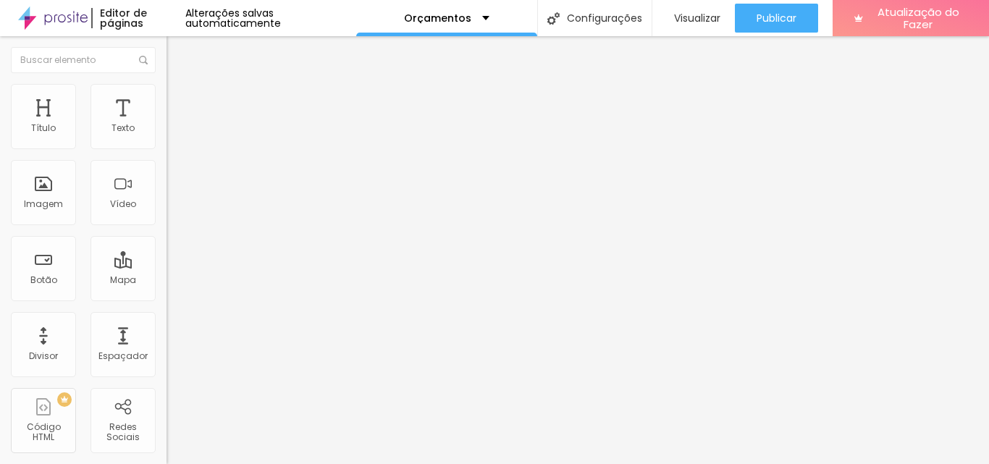
click at [64, 16] on img at bounding box center [53, 18] width 70 height 36
click at [56, 18] on img at bounding box center [53, 18] width 70 height 36
